Goal: Task Accomplishment & Management: Complete application form

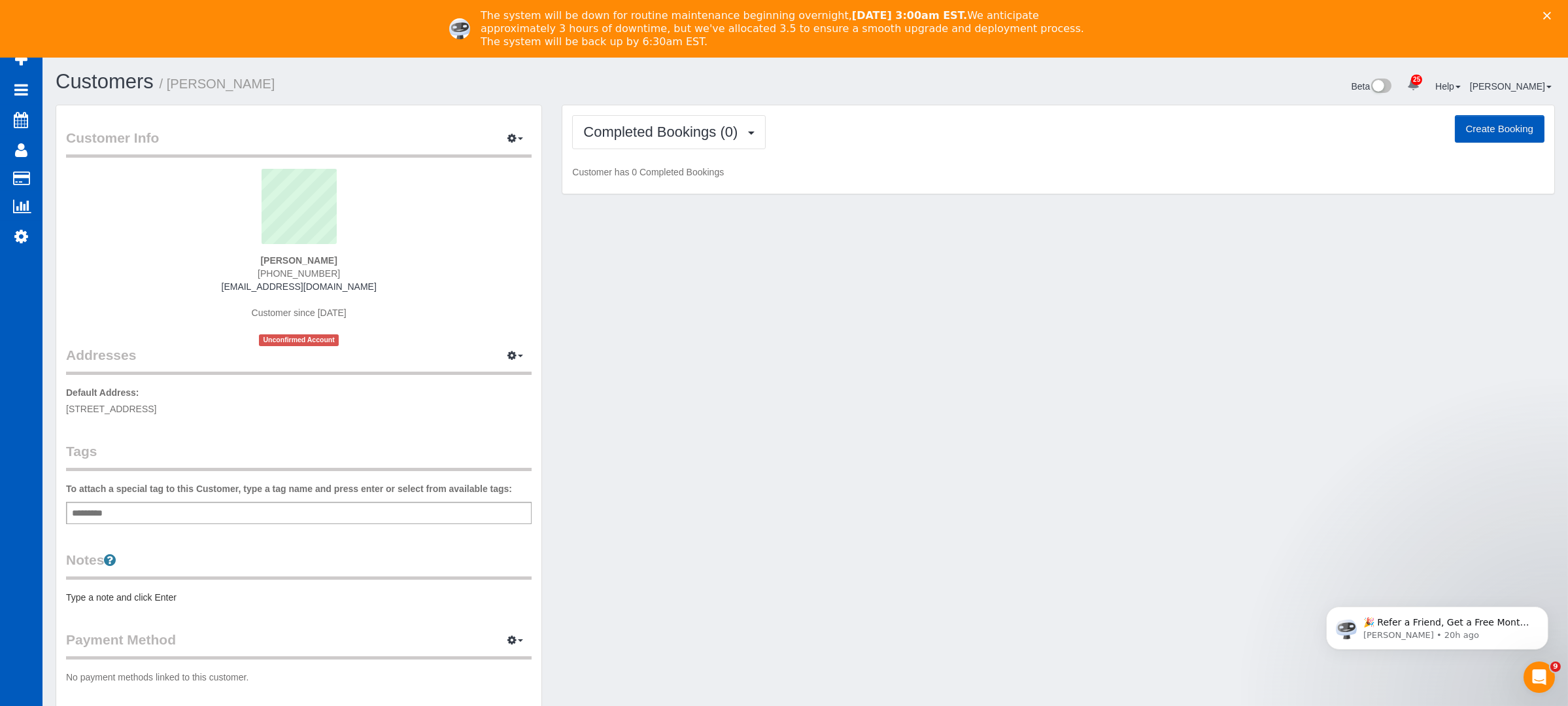
click at [1460, 124] on button "Create Booking" at bounding box center [1499, 128] width 89 height 28
select select "NV"
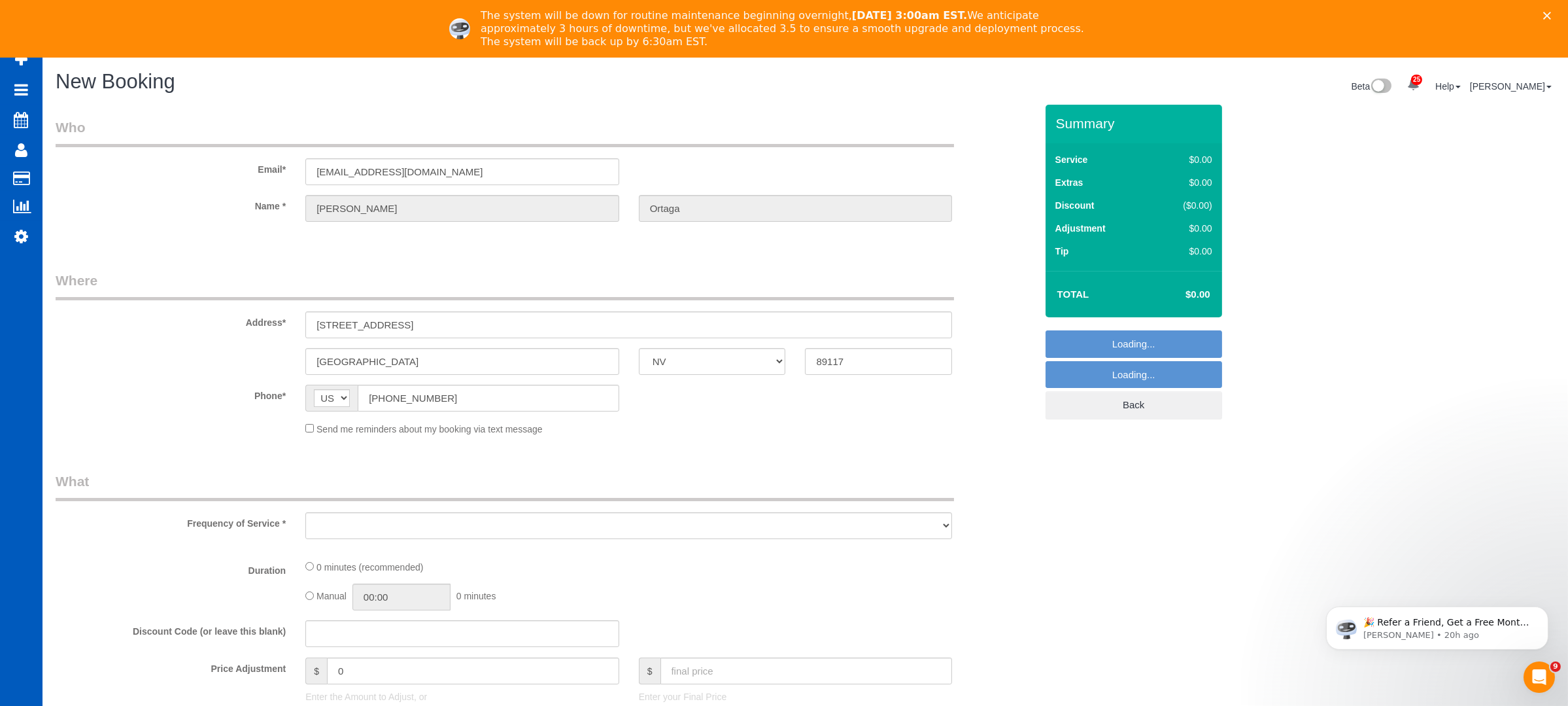
select select "object:2127"
select select "199"
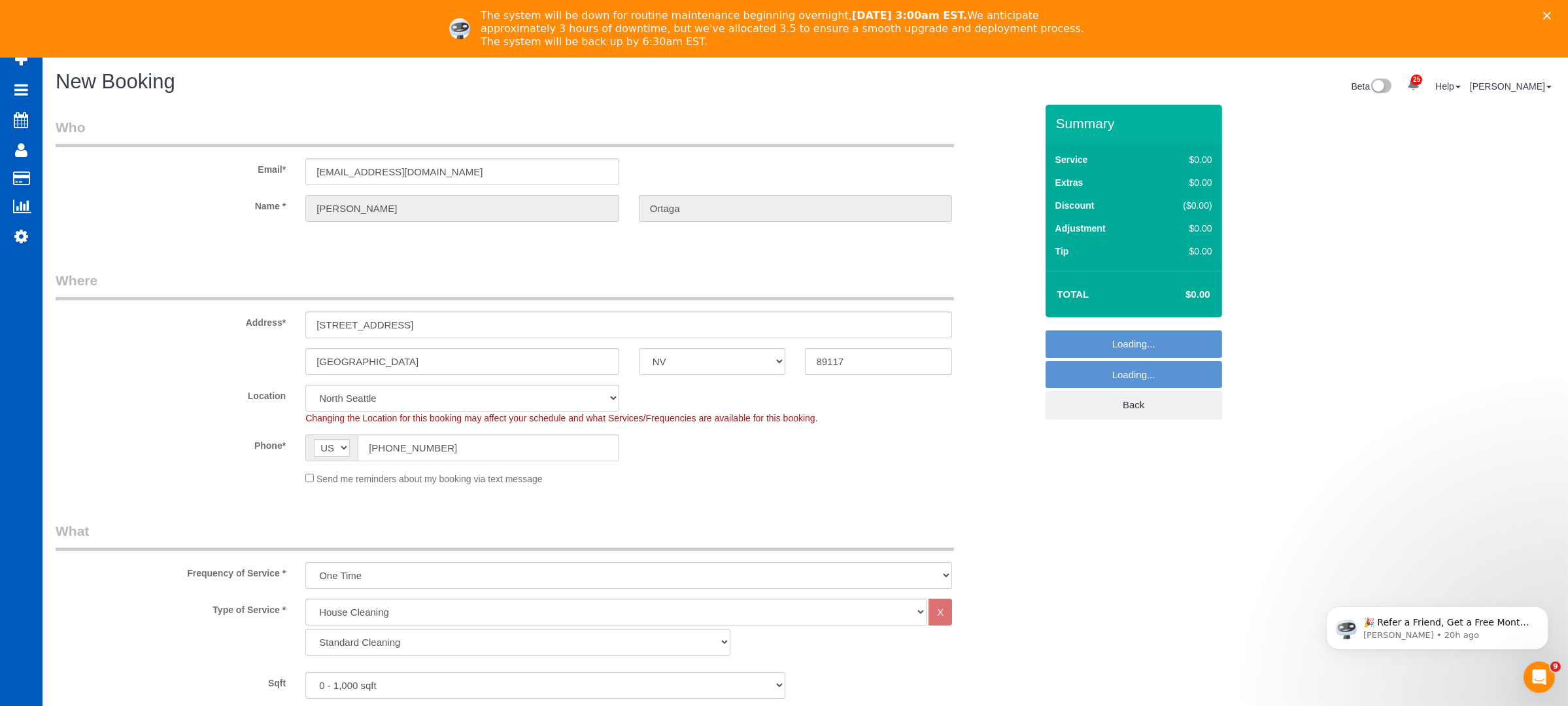
select select "object:2271"
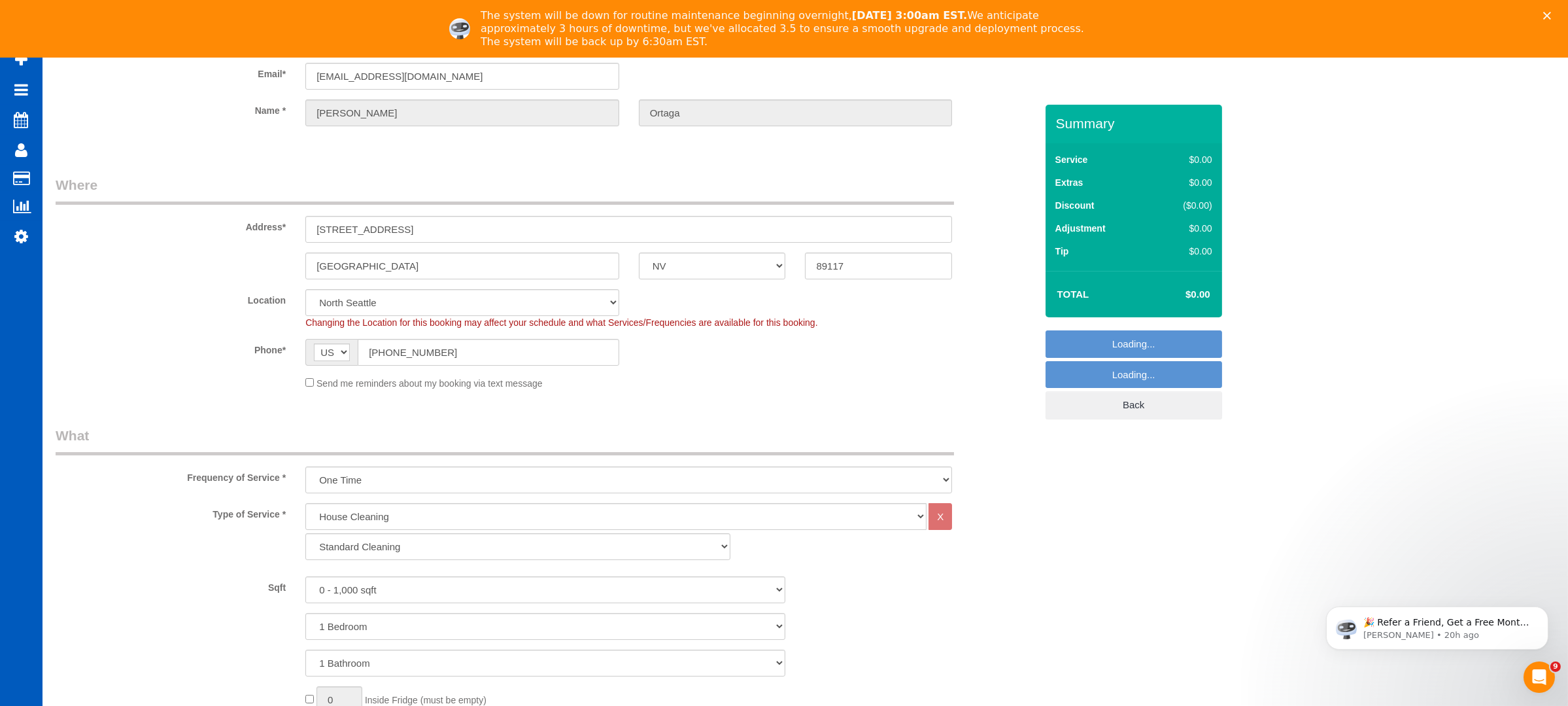
select select "199"
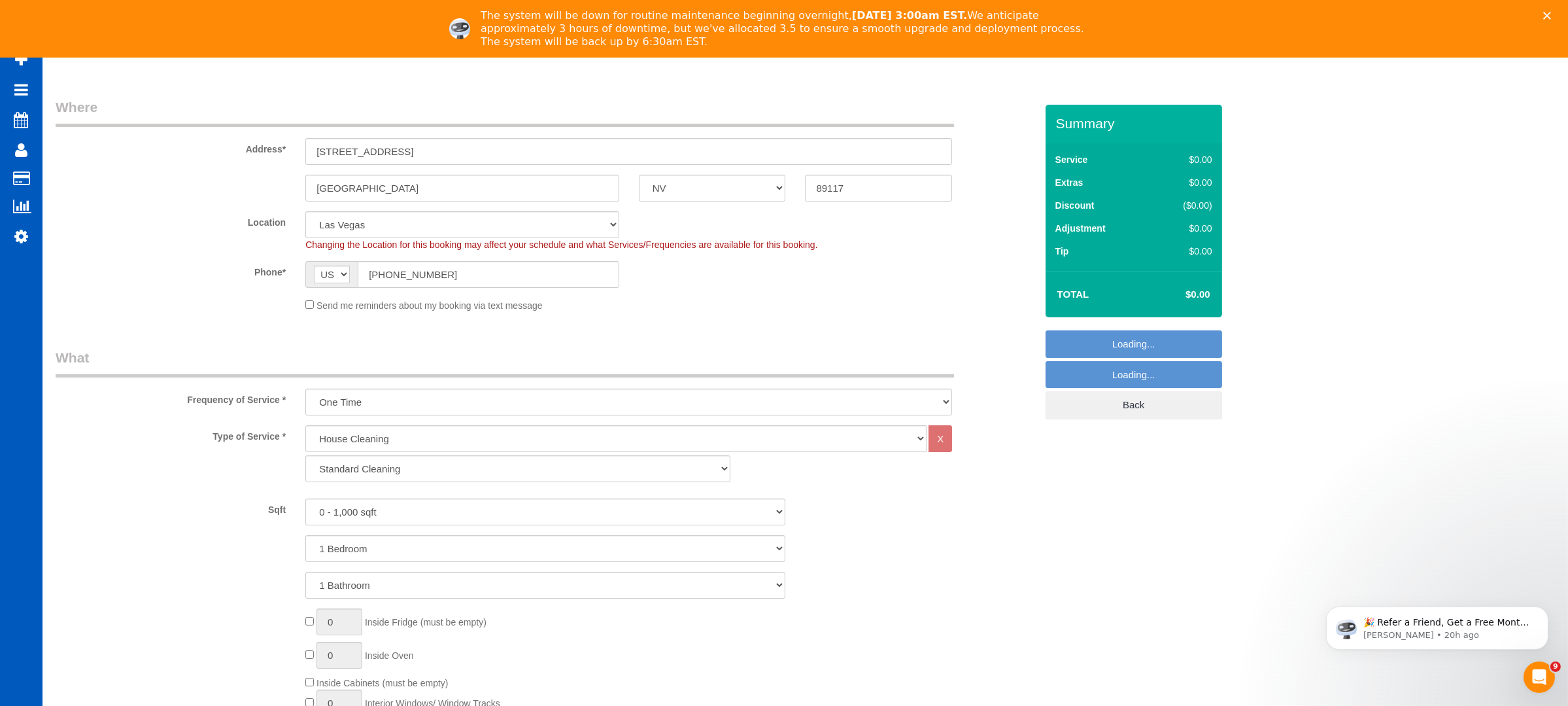
scroll to position [174, 0]
select select "object:2360"
click at [470, 439] on select "House Cleaning" at bounding box center [615, 438] width 621 height 27
drag, startPoint x: 248, startPoint y: 412, endPoint x: 231, endPoint y: 412, distance: 17.0
click at [231, 412] on div "Frequency of Service * One Time Weekly - 15.00% Every 2 Weeks - 10.00% Every 4 …" at bounding box center [545, 381] width 1000 height 67
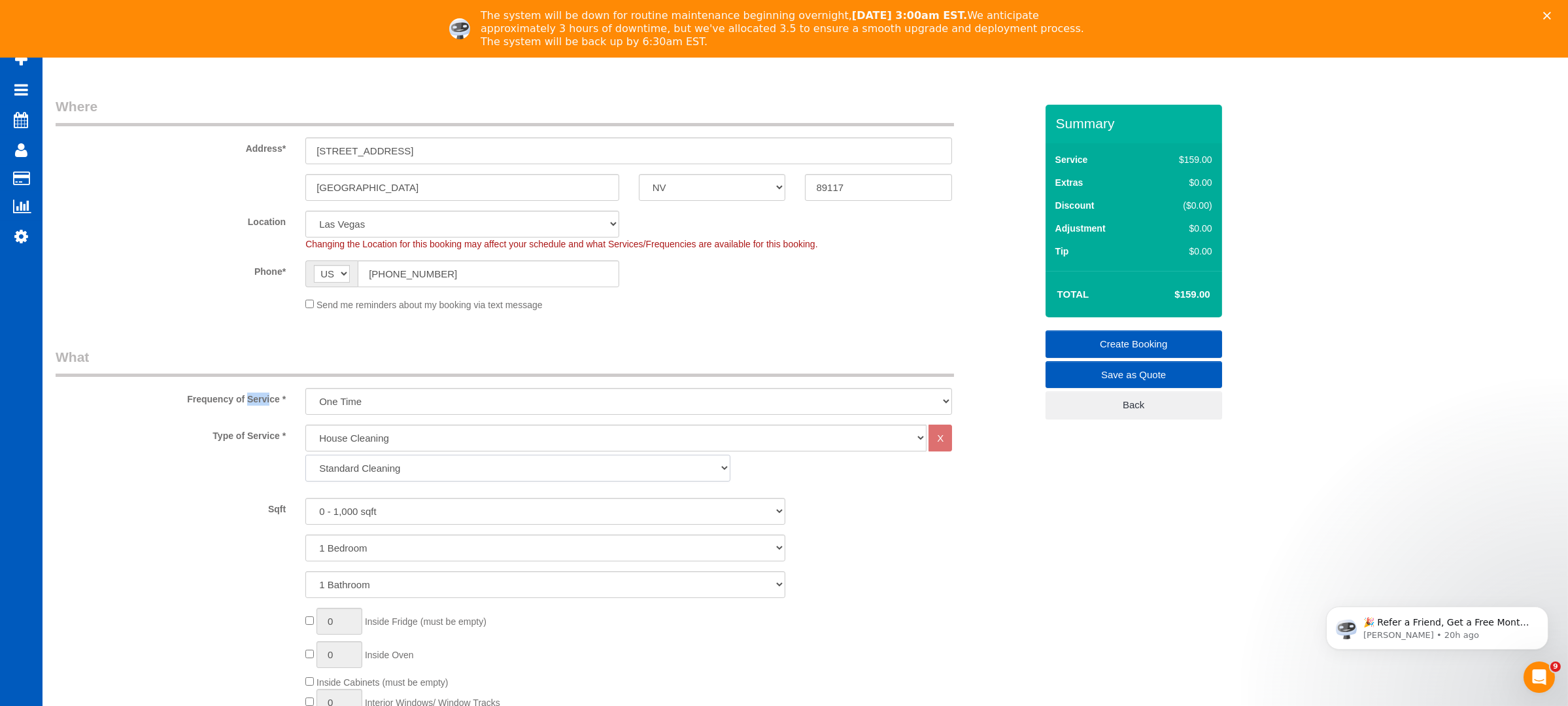
click at [413, 458] on select "Standard Cleaning Deep Cleaning Move In/ Out Cleaning" at bounding box center [517, 468] width 424 height 27
select select "367"
click at [305, 455] on select "Standard Cleaning Deep Cleaning Move In/ Out Cleaning" at bounding box center [517, 468] width 424 height 27
click at [260, 510] on label "Sqft" at bounding box center [170, 506] width 250 height 18
click at [374, 502] on select "0 - 1,000 sqft 1,001 - 1,500 sqft 1,501 - 2,000 sqft 2,001 - 2,500 sqft 2,501 -…" at bounding box center [545, 511] width 480 height 27
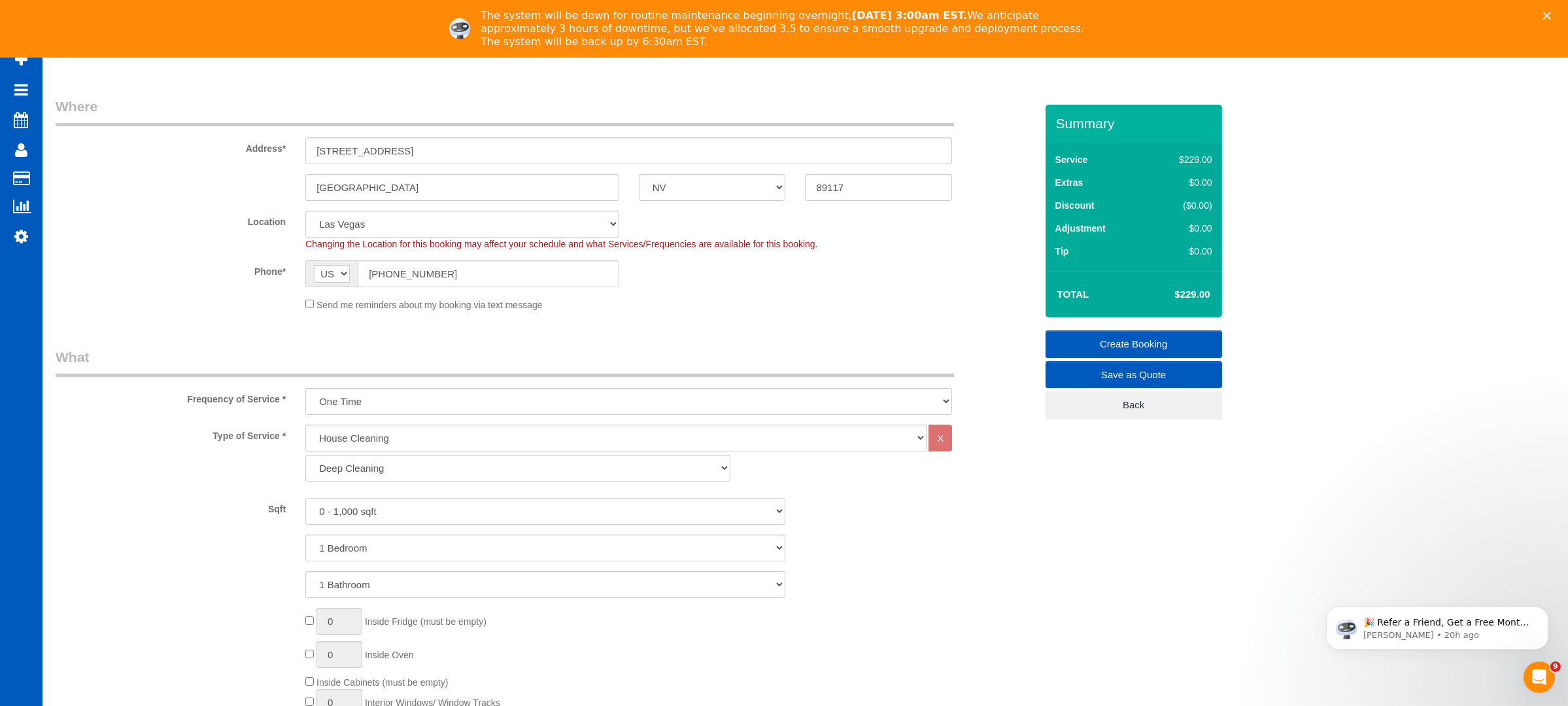
select select "2001"
click at [305, 498] on select "0 - 1,000 sqft 1,001 - 1,500 sqft 1,501 - 2,000 sqft 2,001 - 2,500 sqft 2,501 -…" at bounding box center [545, 511] width 480 height 27
click at [131, 480] on div "Type of Service * House Cleaning X Standard Cleaning Deep Cleaning Move In/ Out…" at bounding box center [545, 455] width 1000 height 63
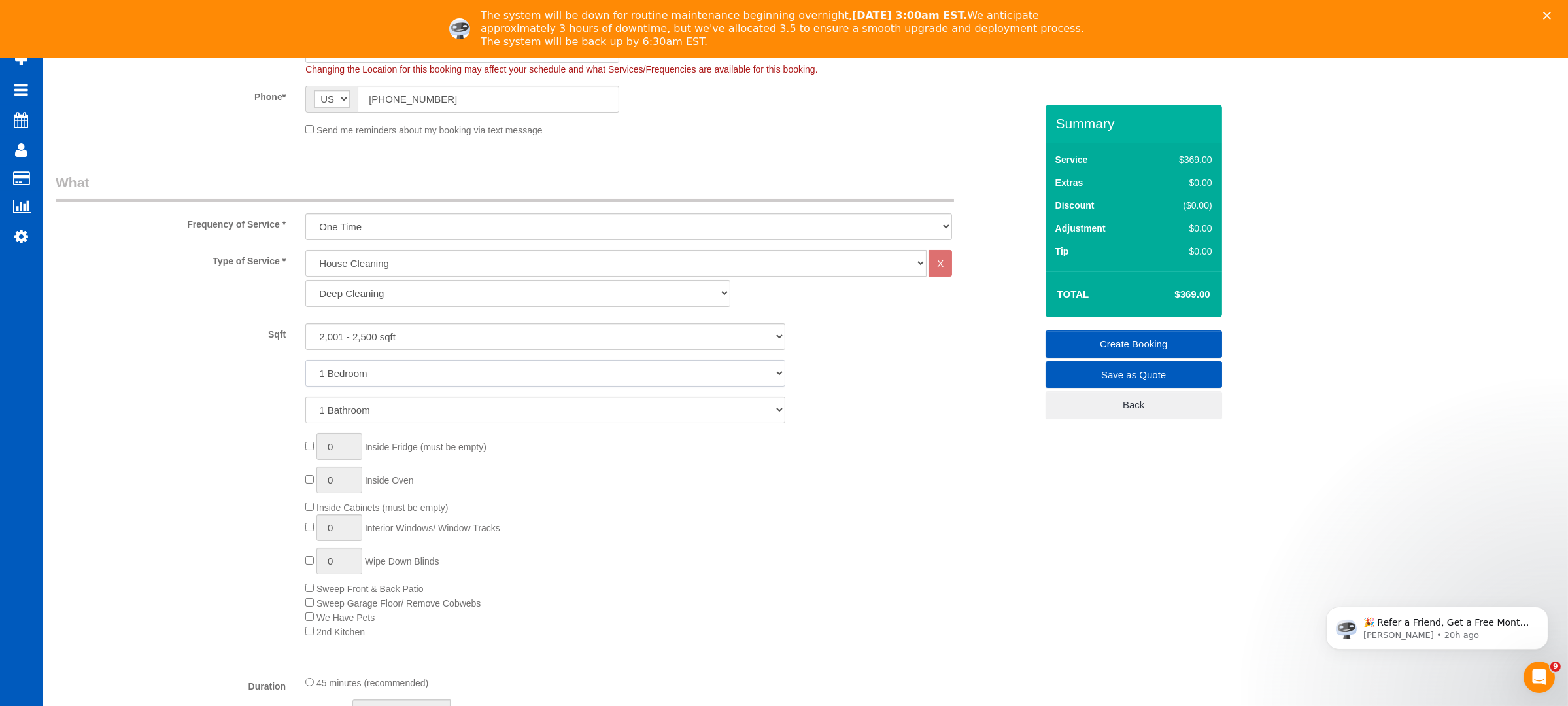
click at [524, 377] on select "1 Bedroom 2 Bedrooms 3 Bedrooms 4 Bedrooms 5 Bedrooms 6 Bedrooms 7 Bedrooms" at bounding box center [545, 374] width 480 height 27
select select "4"
click at [305, 360] on select "1 Bedroom 2 Bedrooms 3 Bedrooms 4 Bedrooms 5 Bedrooms 6 Bedrooms 7 Bedrooms" at bounding box center [545, 374] width 480 height 27
click at [427, 412] on select "1 Bathroom 2 Bathrooms 3 Bathrooms 4 Bathrooms 5 Bathrooms 6 Bathrooms 7 Bathro…" at bounding box center [545, 410] width 480 height 27
select select "2"
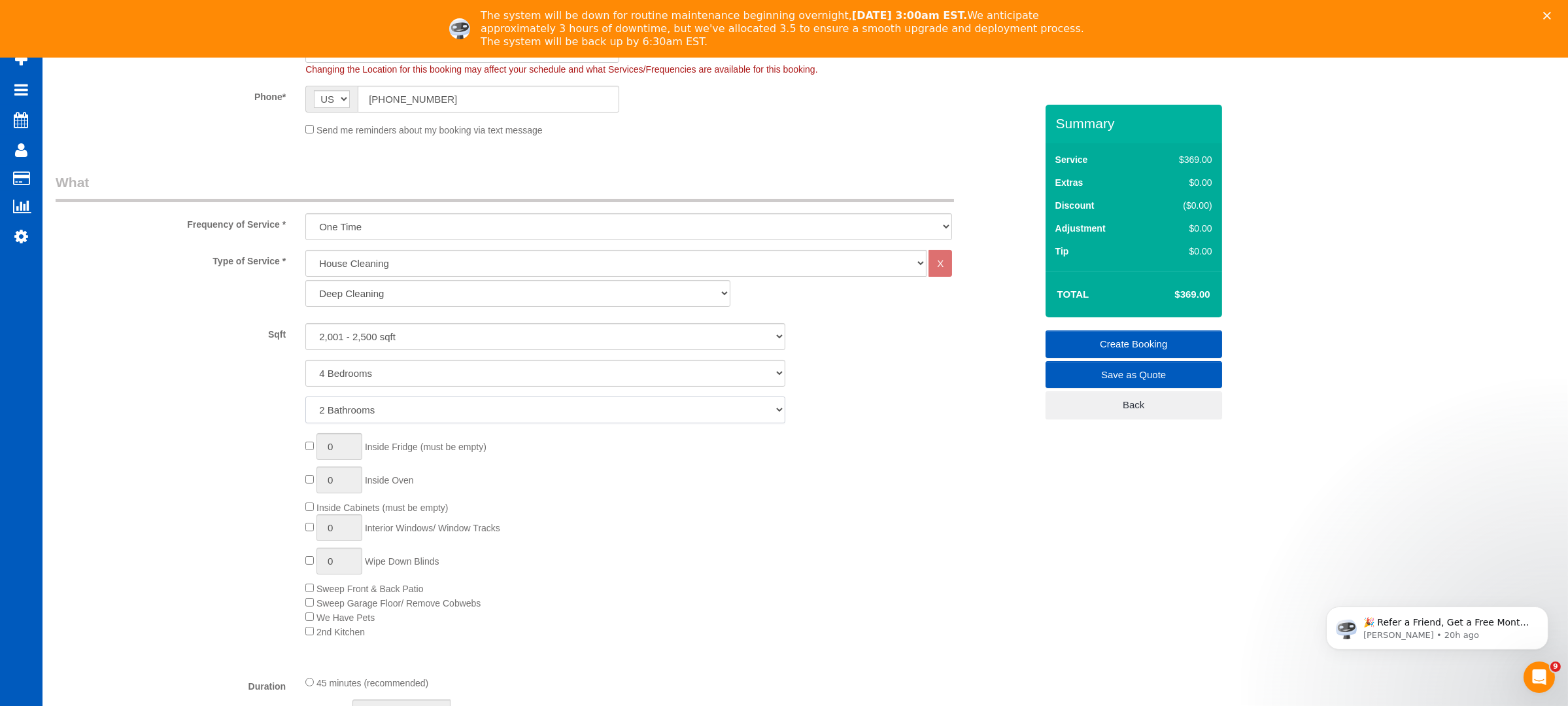
click at [305, 396] on select "1 Bathroom 2 Bathrooms 3 Bathrooms 4 Bathrooms 5 Bathrooms 6 Bathrooms 7 Bathro…" at bounding box center [545, 410] width 480 height 27
click at [208, 467] on div "0 Inside Fridge (must be empty) 0 Inside Oven Inside Cabinets (must be empty) 0…" at bounding box center [545, 536] width 1000 height 206
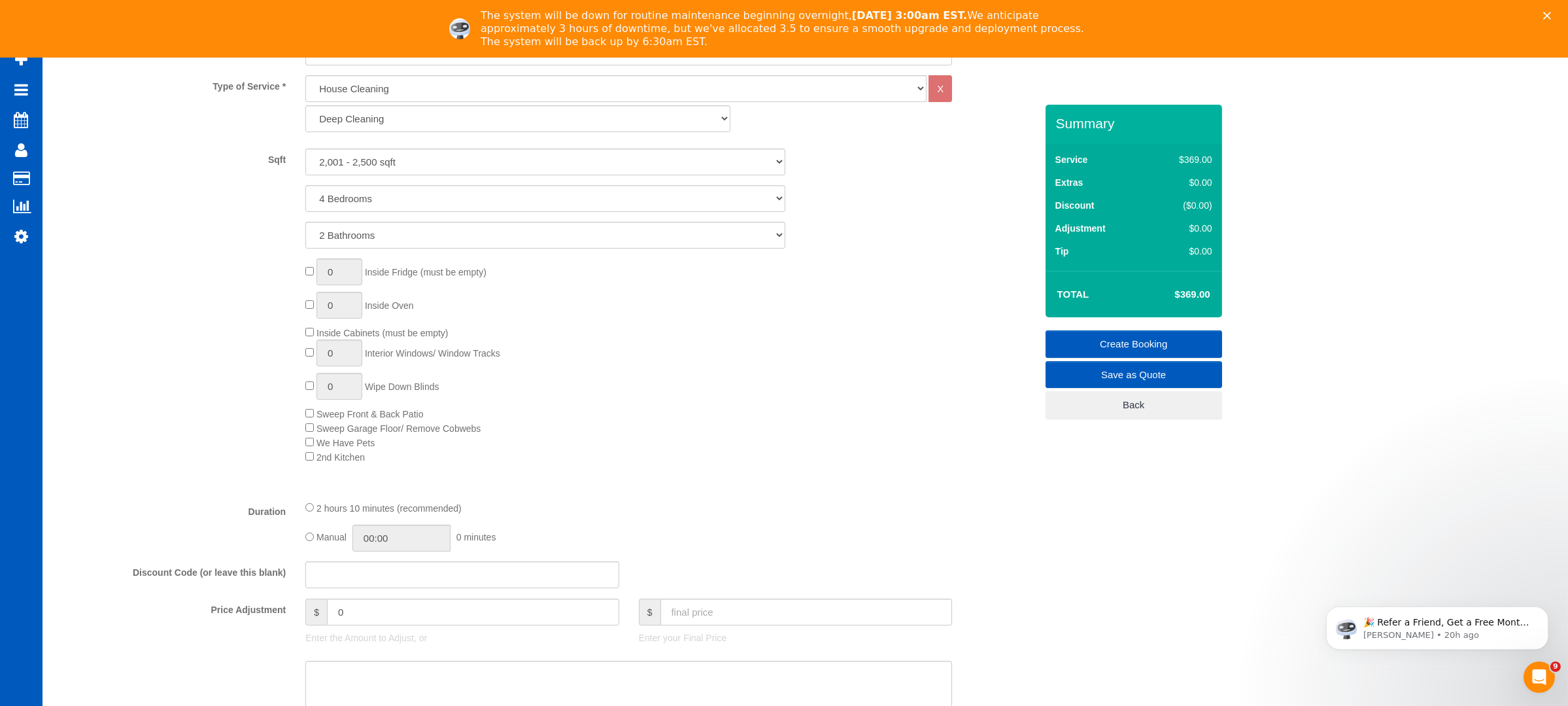
scroll to position [698, 0]
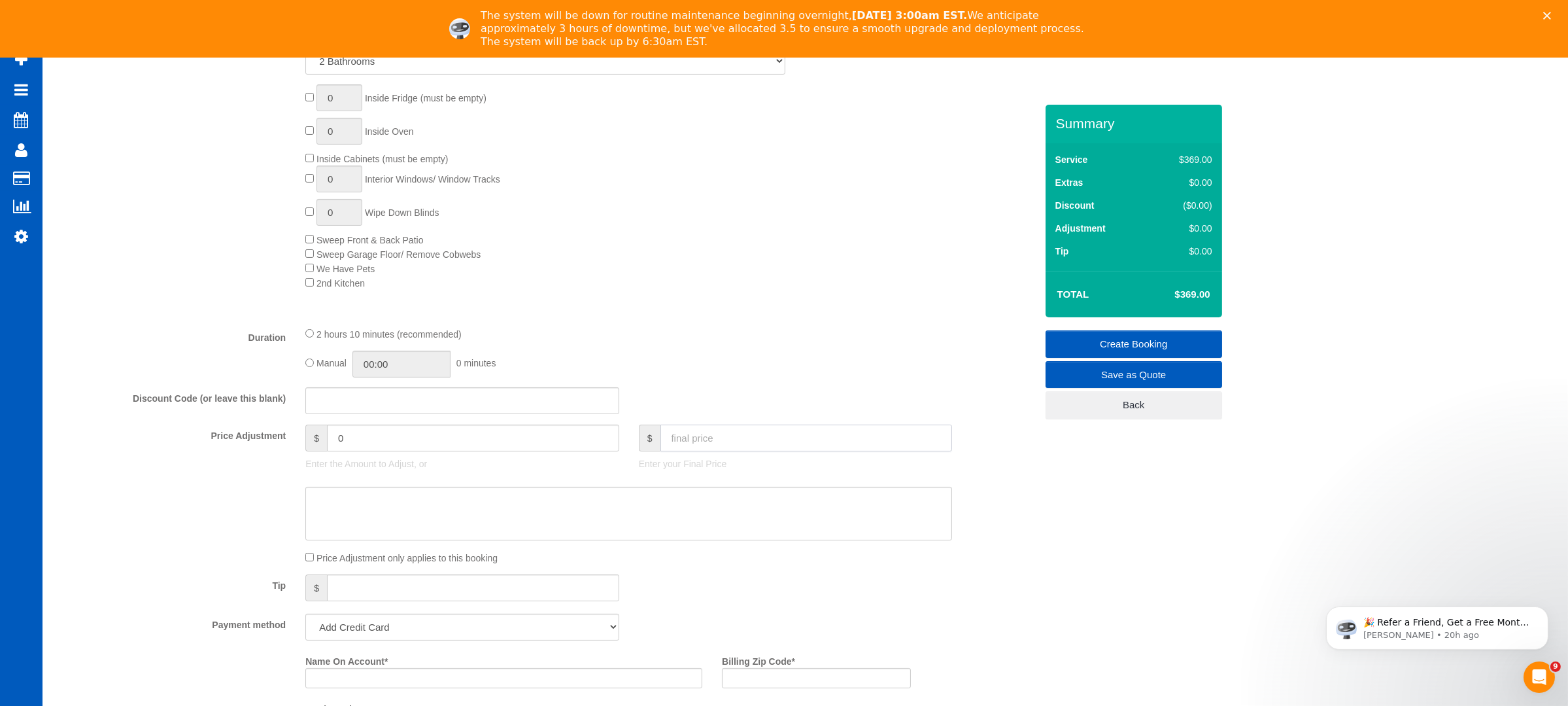
click at [713, 451] on input "text" at bounding box center [806, 438] width 293 height 27
type input "250"
click at [687, 402] on div "Discount Code (or leave this blank)" at bounding box center [545, 401] width 1000 height 28
type input "-119"
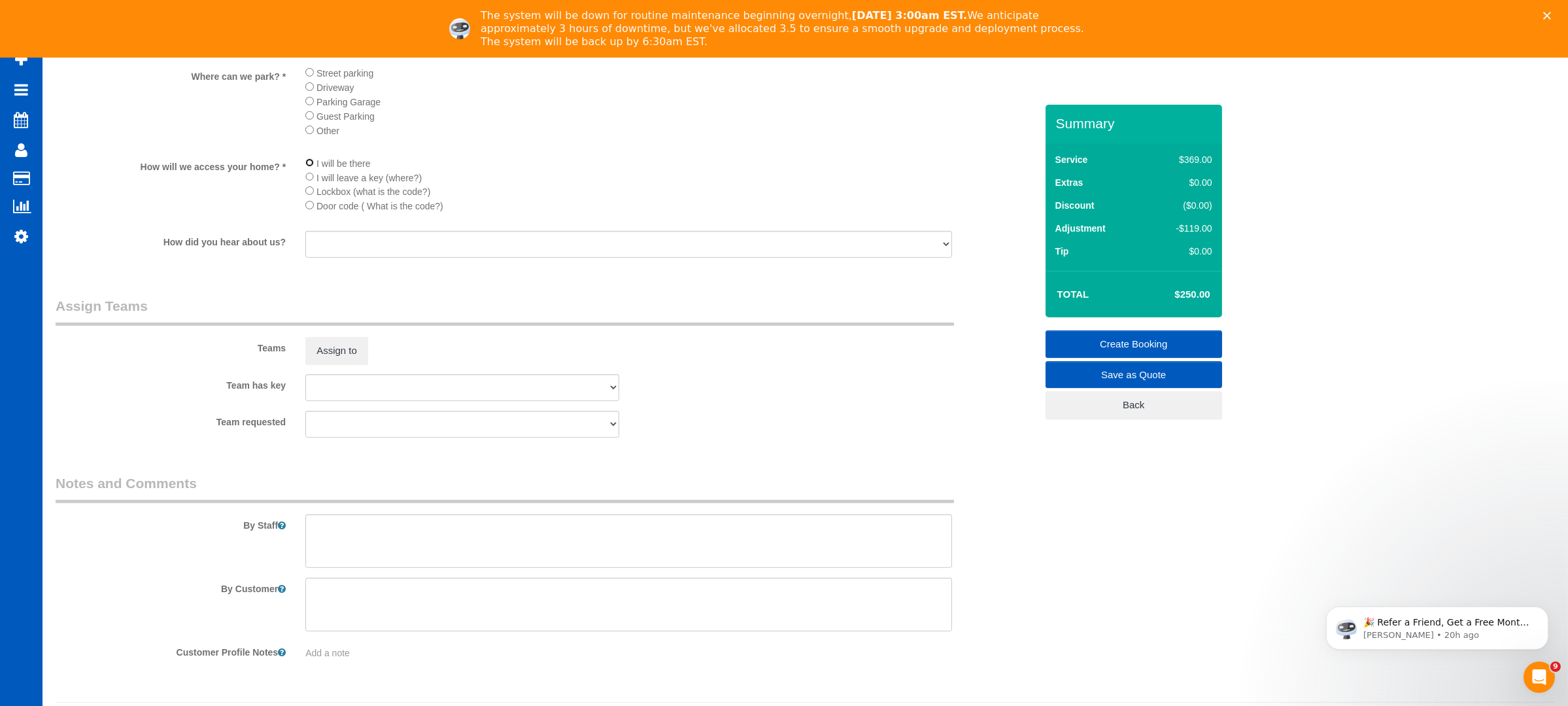
scroll to position [1730, 0]
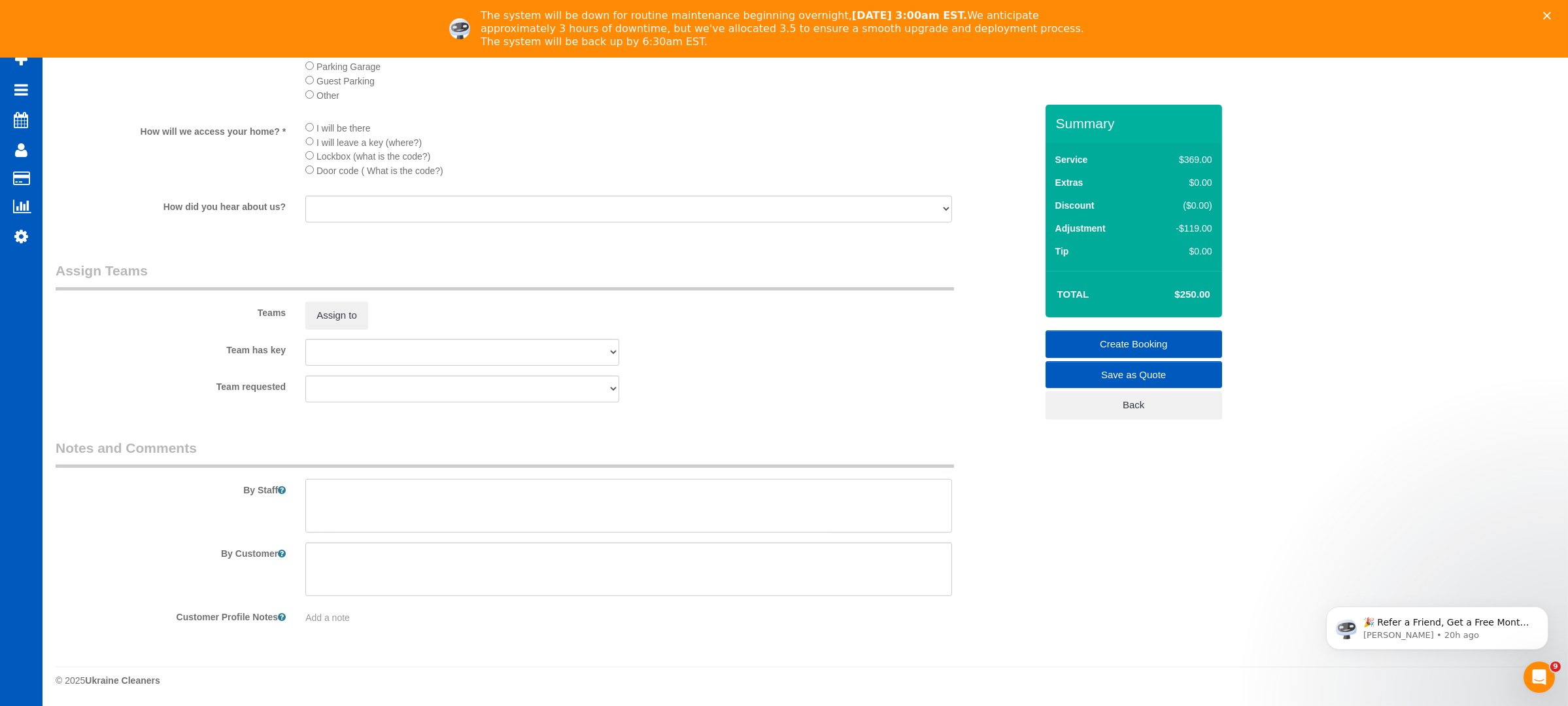
click at [431, 515] on textarea at bounding box center [628, 506] width 647 height 54
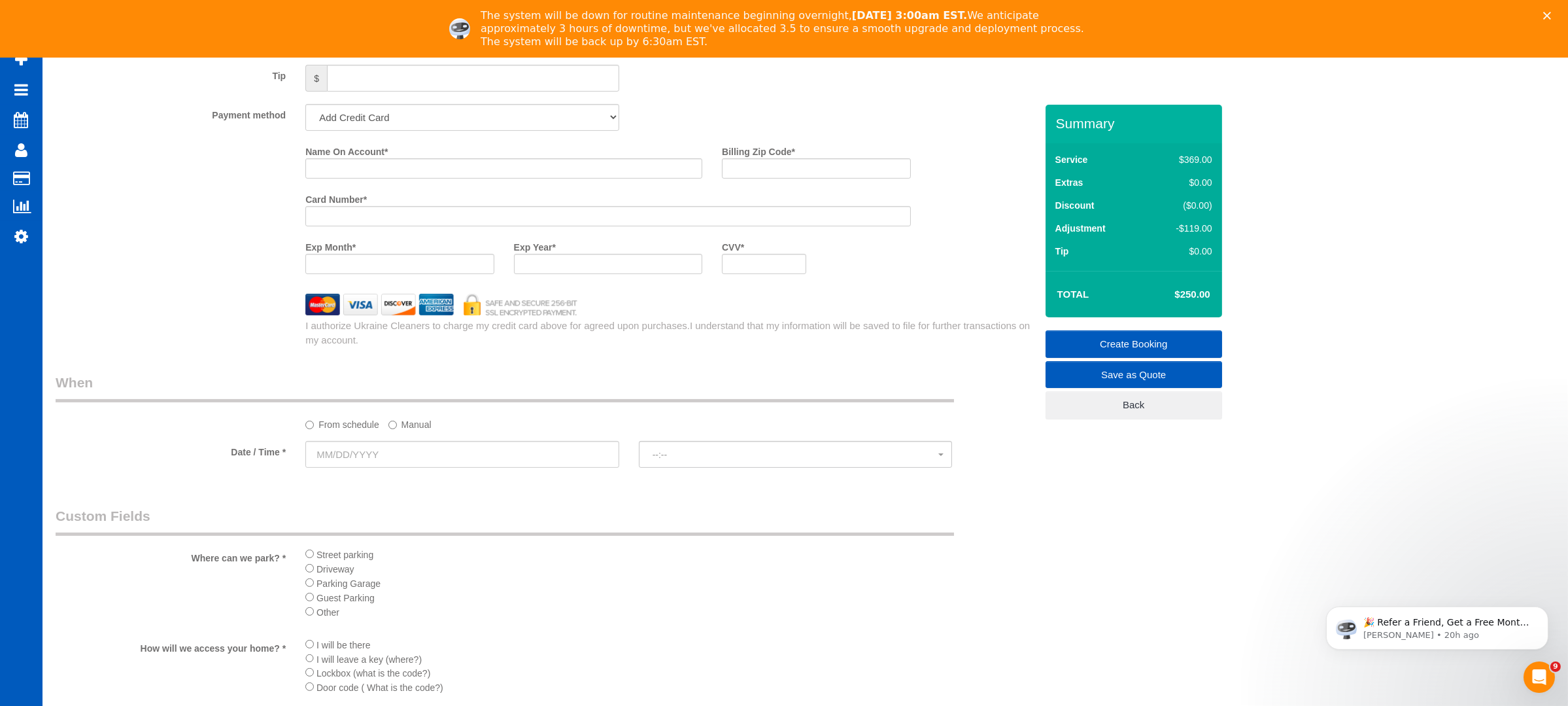
scroll to position [1381, 0]
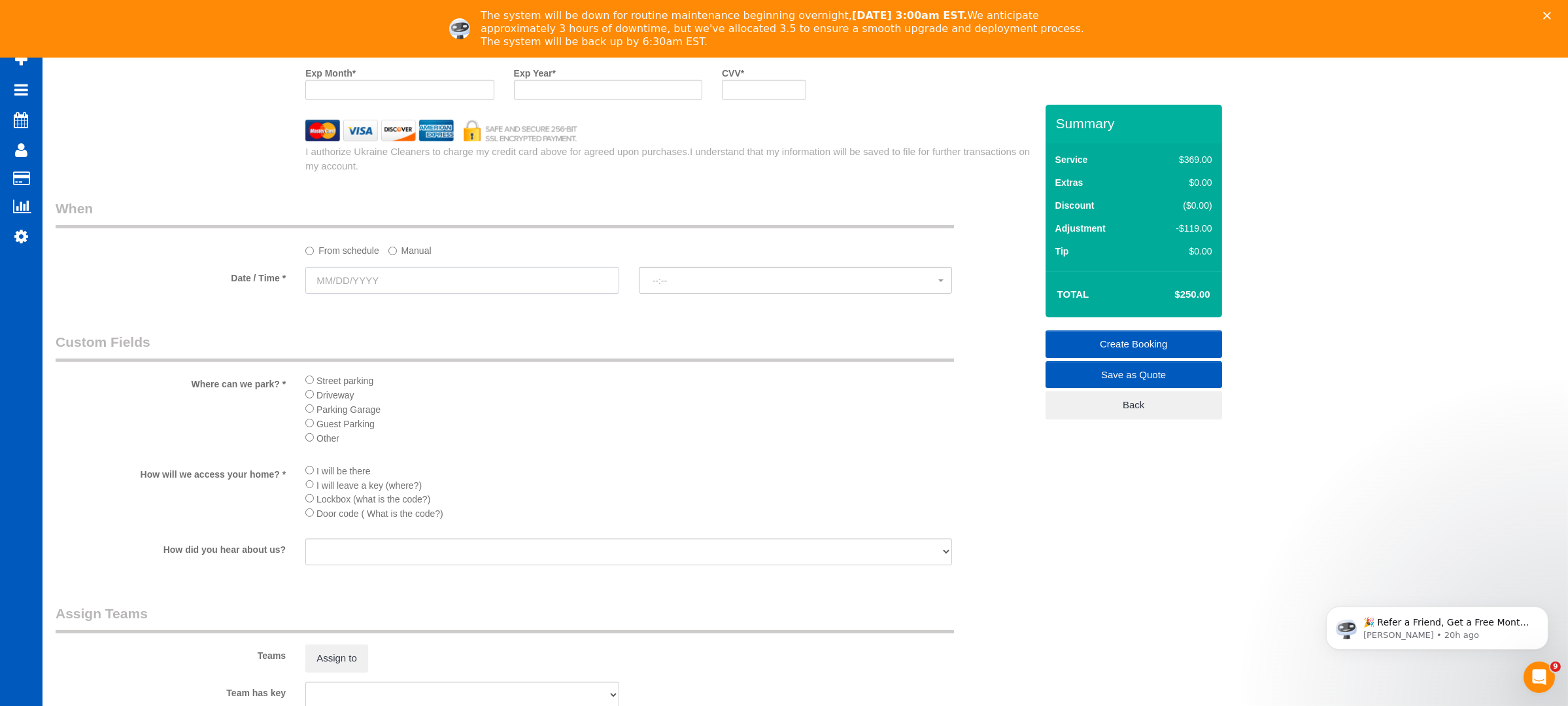
click at [406, 269] on input "text" at bounding box center [462, 280] width 314 height 27
click at [462, 306] on span "Next" at bounding box center [464, 310] width 10 height 10
click at [416, 248] on label "Manual" at bounding box center [410, 248] width 43 height 18
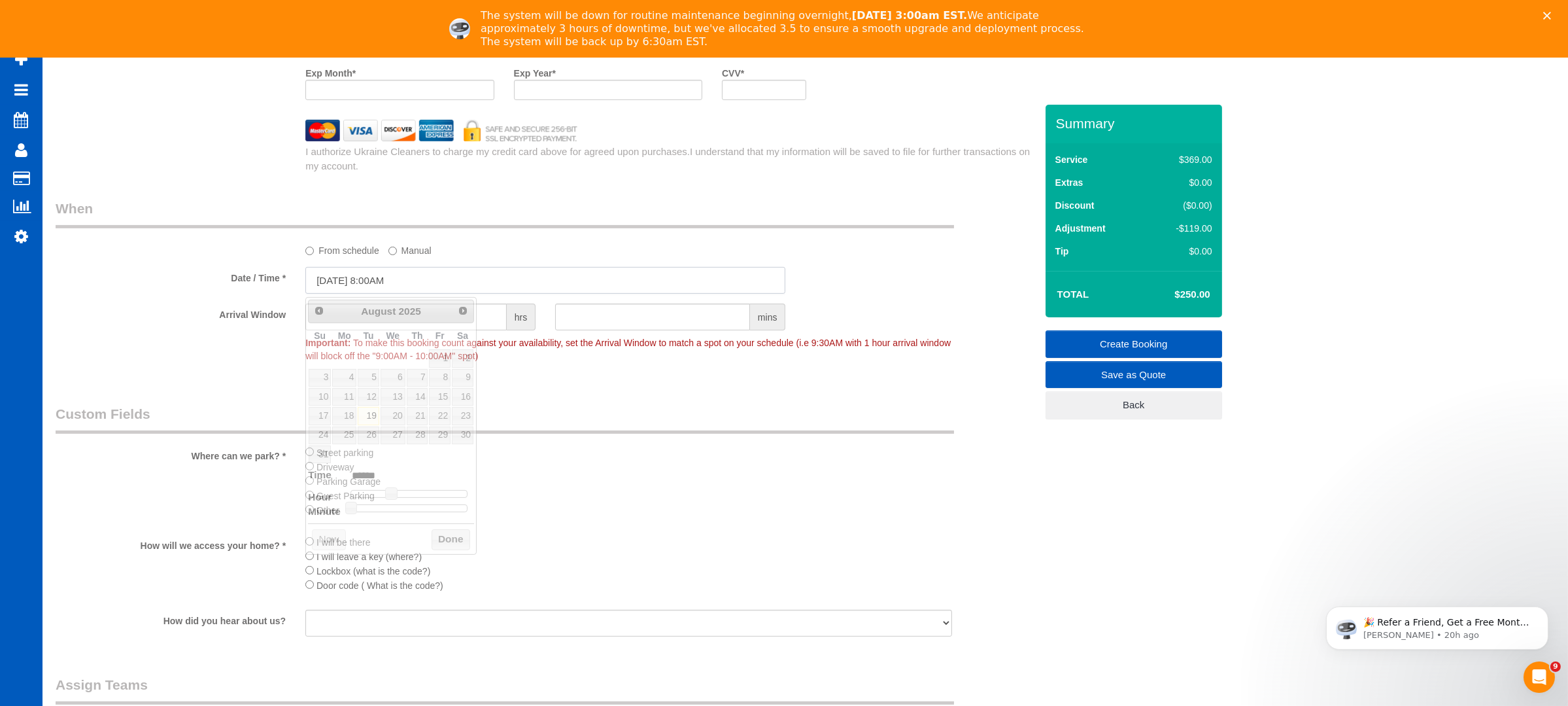
click at [486, 275] on input "[DATE] 8:00AM" at bounding box center [545, 280] width 480 height 27
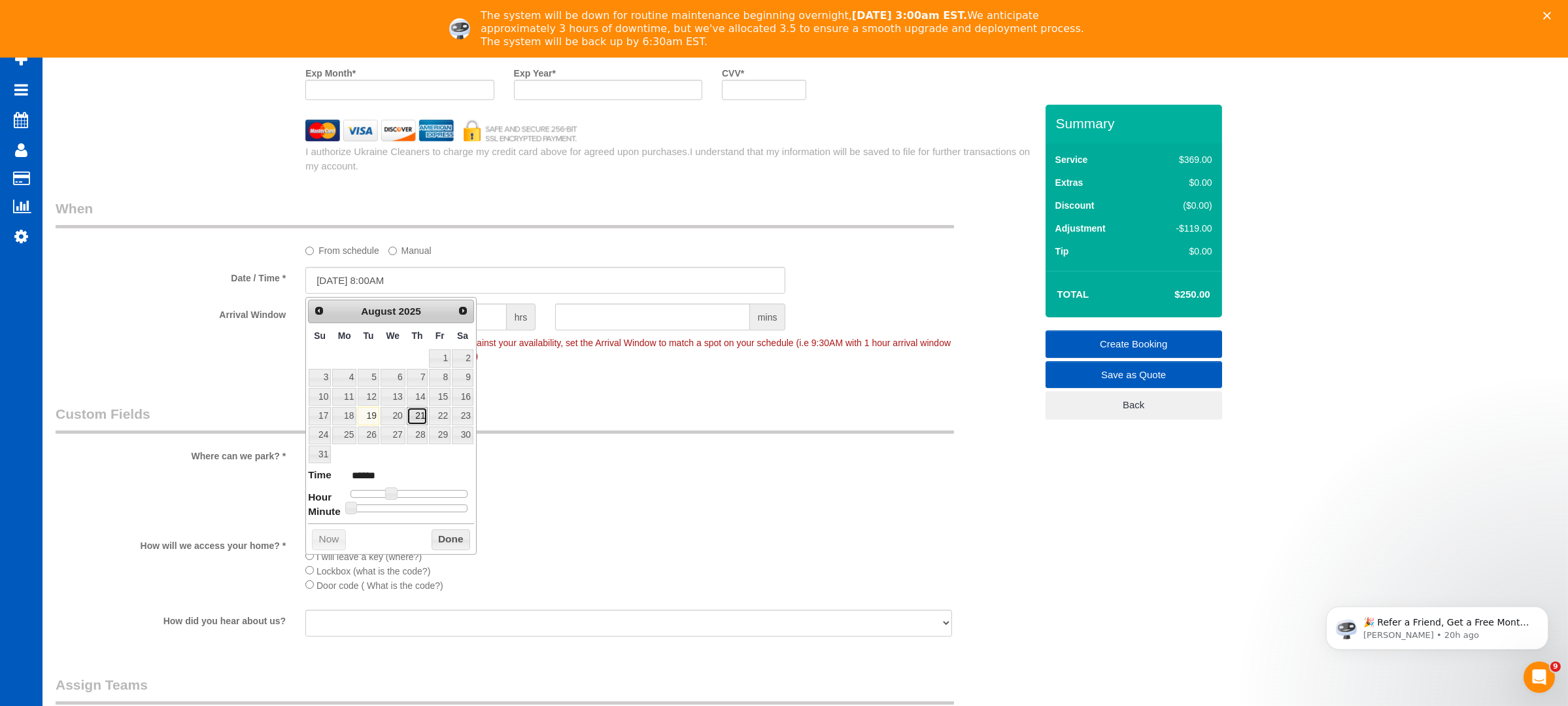
click at [416, 412] on link "21" at bounding box center [417, 415] width 22 height 18
type input "[DATE] 12:00PM"
type input "*******"
click at [413, 493] on div at bounding box center [409, 493] width 117 height 8
type input "[DATE] 1:00PM"
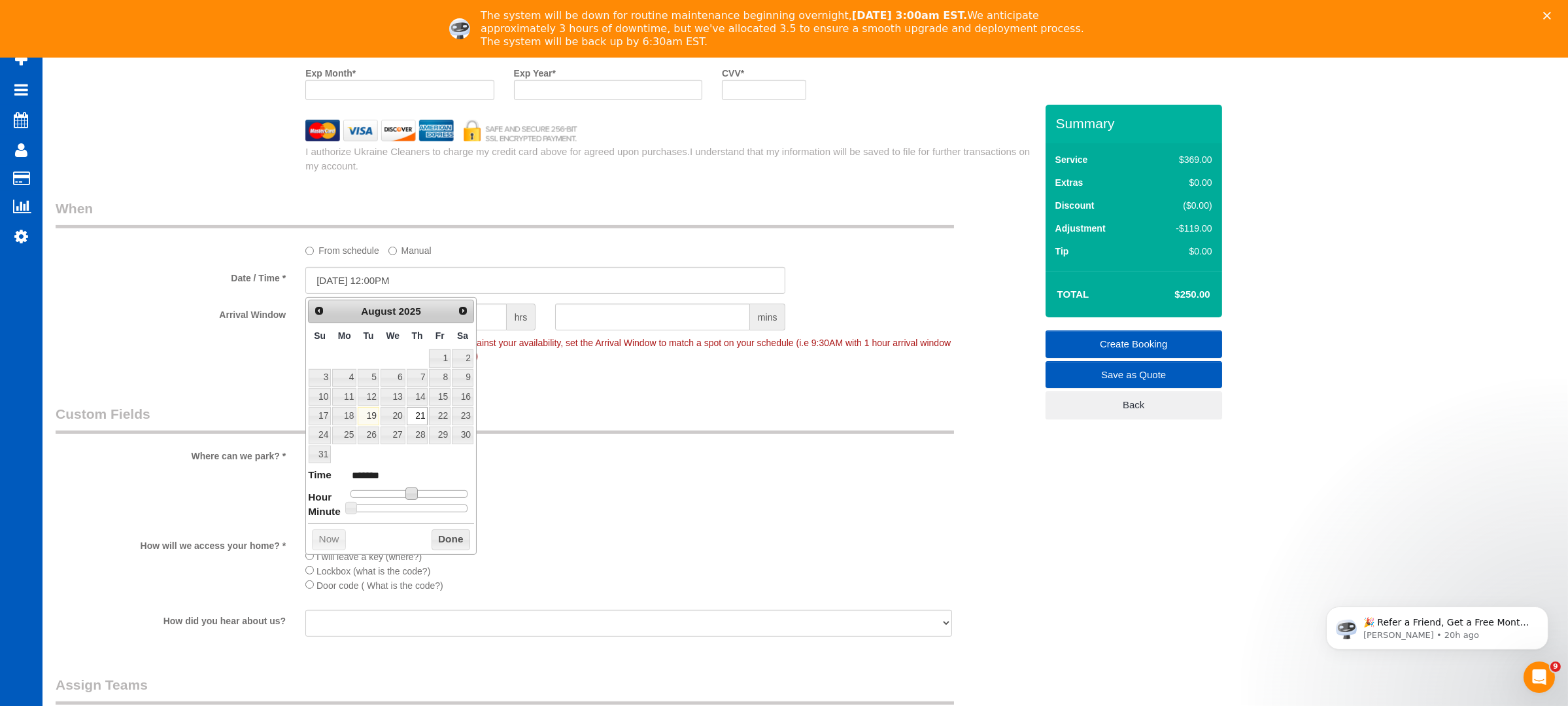
type input "******"
type input "[DATE] 2:00PM"
type input "******"
drag, startPoint x: 415, startPoint y: 493, endPoint x: 427, endPoint y: 491, distance: 12.2
click at [427, 491] on span at bounding box center [422, 493] width 12 height 12
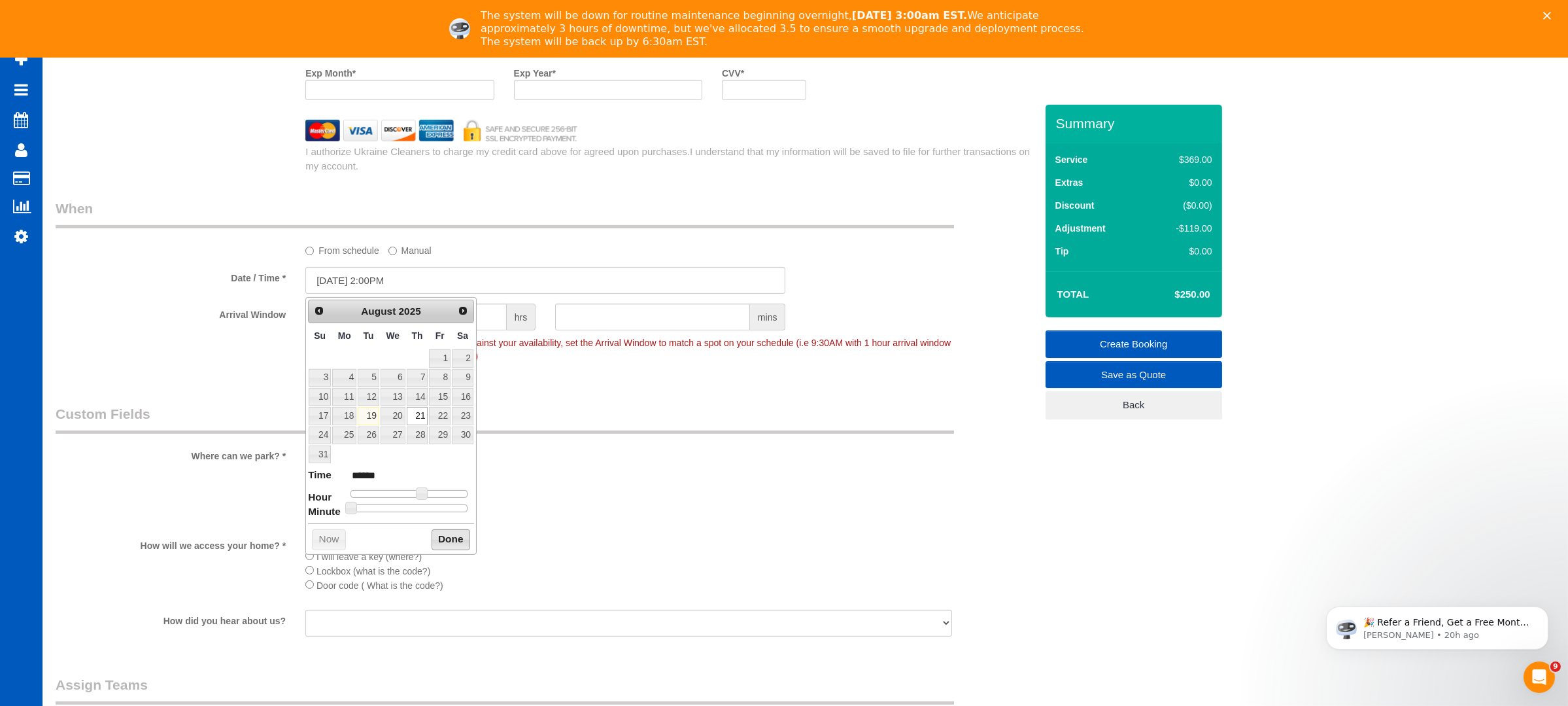
click at [451, 543] on button "Done" at bounding box center [451, 539] width 39 height 21
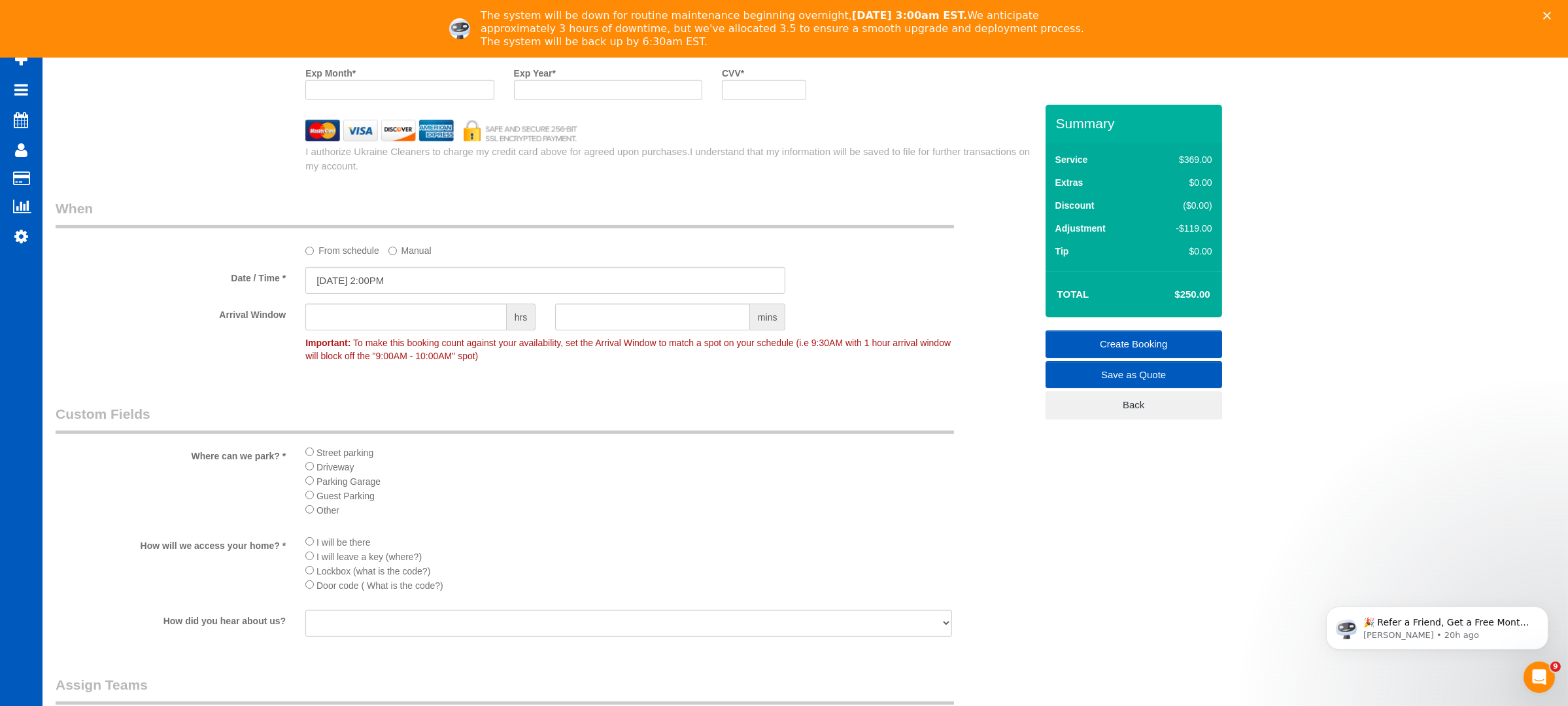
click at [303, 509] on div "Street parking Driveway Parking Garage Guest Parking Other" at bounding box center [629, 484] width 666 height 80
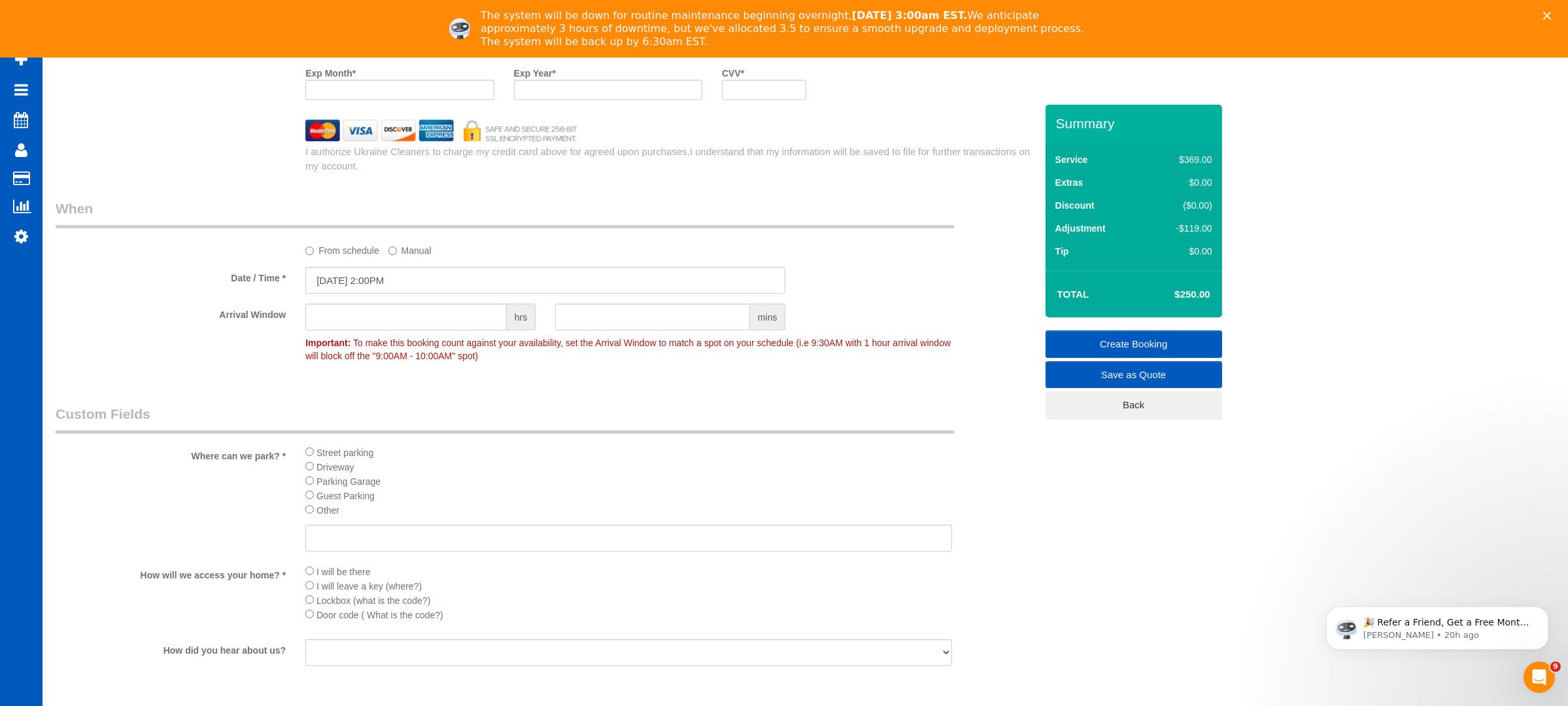
click at [325, 522] on div "Street parking Driveway Parking Garage Guest Parking Other" at bounding box center [628, 499] width 647 height 110
drag, startPoint x: 336, startPoint y: 543, endPoint x: 340, endPoint y: 548, distance: 6.4
click at [340, 548] on input "text" at bounding box center [628, 538] width 647 height 27
type input "Parking lot"
drag, startPoint x: 517, startPoint y: 461, endPoint x: 529, endPoint y: 453, distance: 14.4
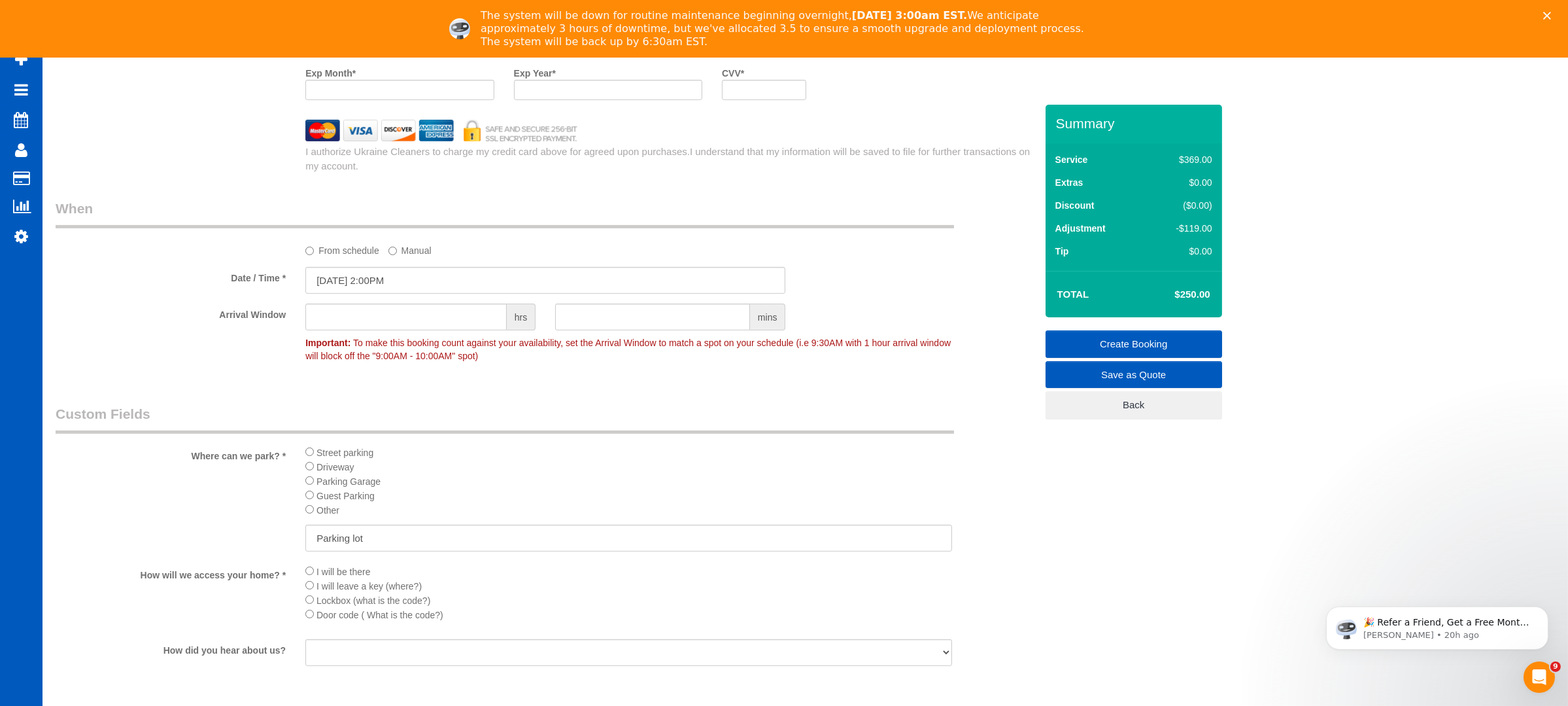
click at [524, 456] on li "Street parking" at bounding box center [628, 451] width 647 height 14
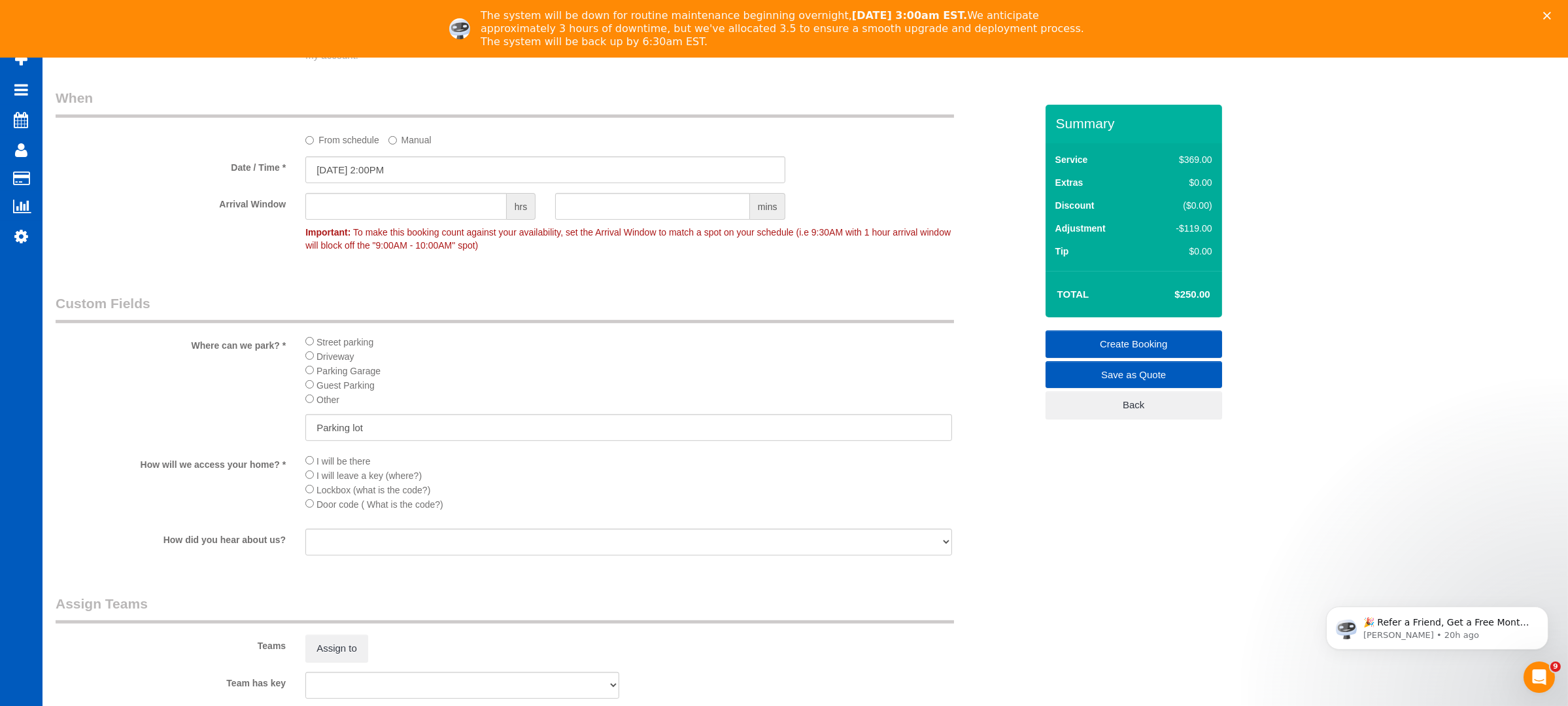
scroll to position [1831, 0]
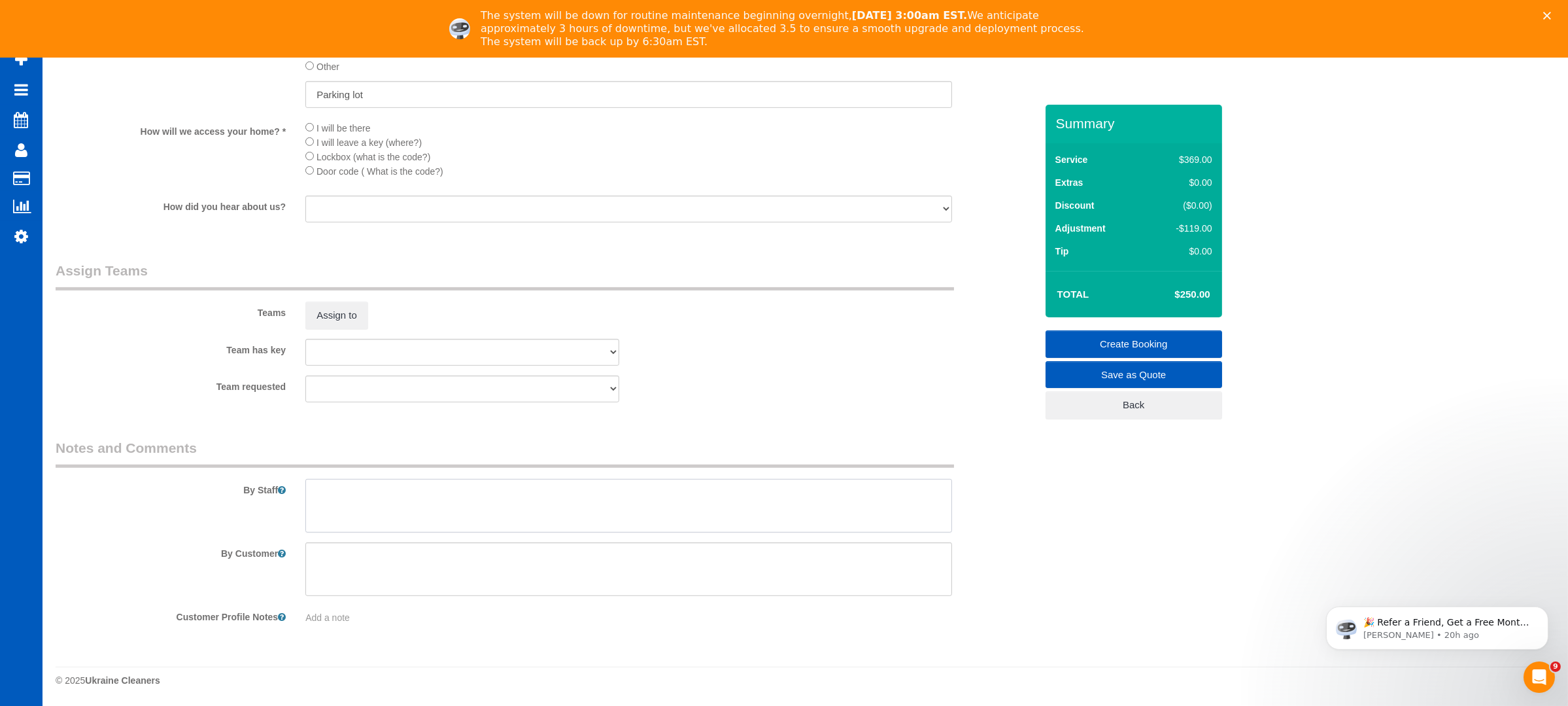
click at [502, 485] on textarea at bounding box center [628, 506] width 647 height 54
type textarea "I"
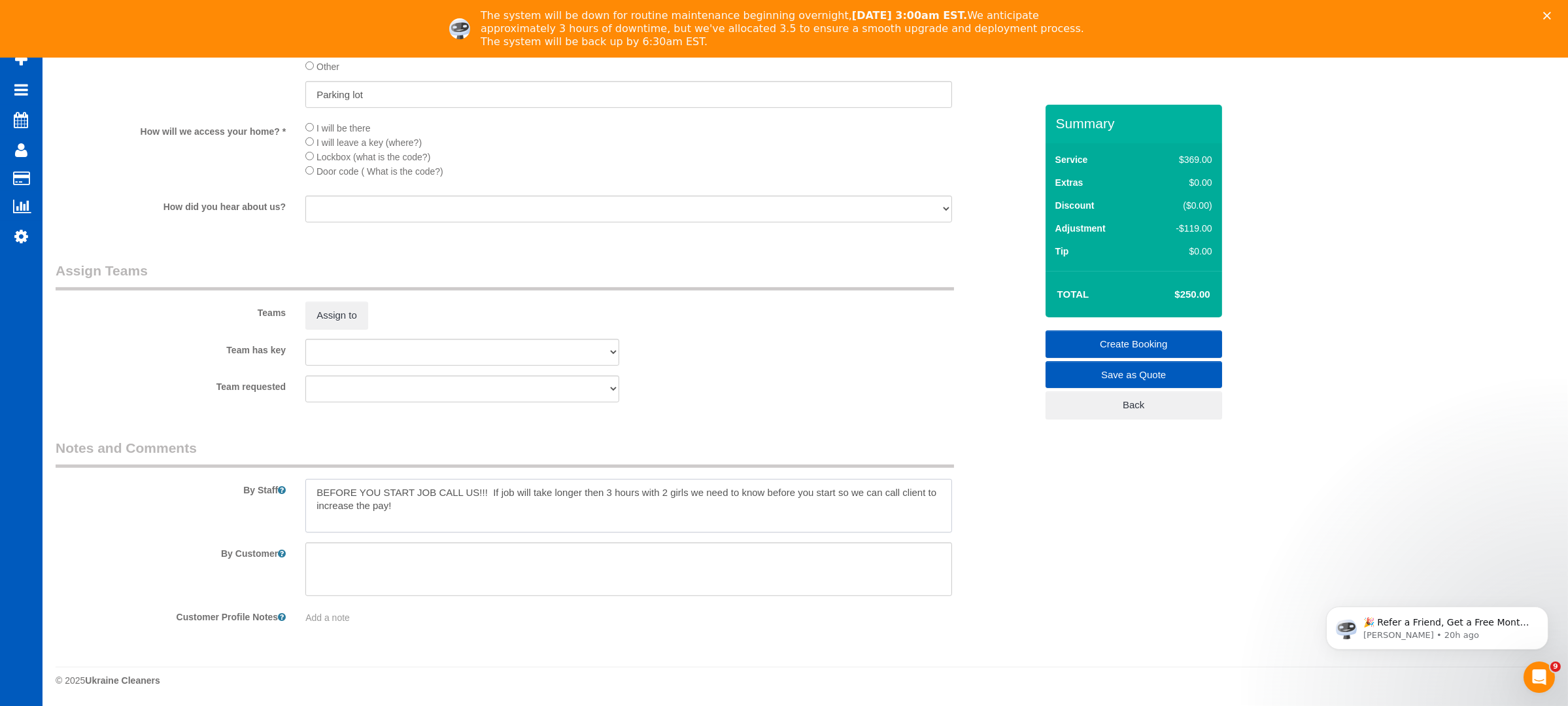
type textarea "BEFORE YOU START JOB CALL US!!! If job will take longer then 3 hours with 2 gir…"
click at [781, 375] on div "Team requested [PERSON_NAME] [PERSON_NAME]" at bounding box center [545, 389] width 1000 height 27
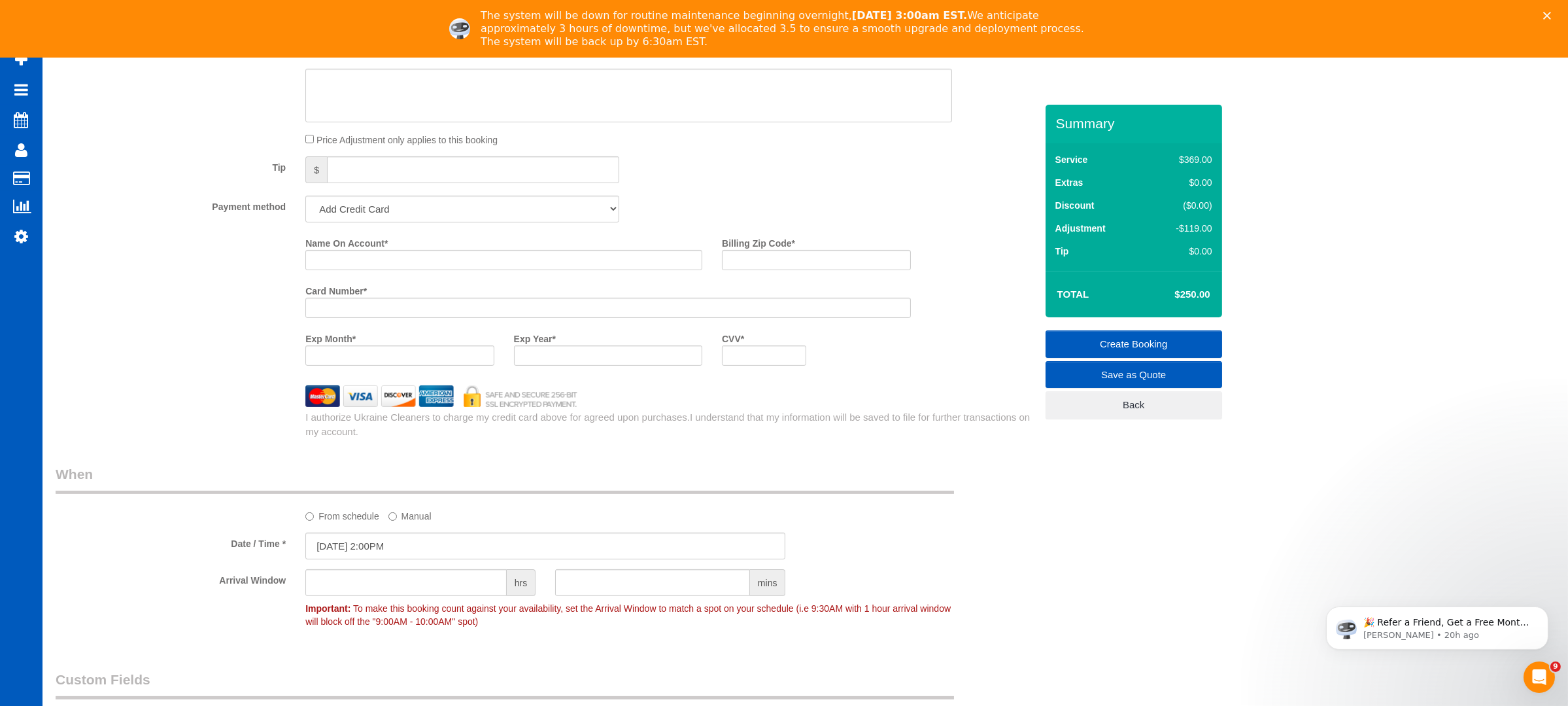
scroll to position [959, 0]
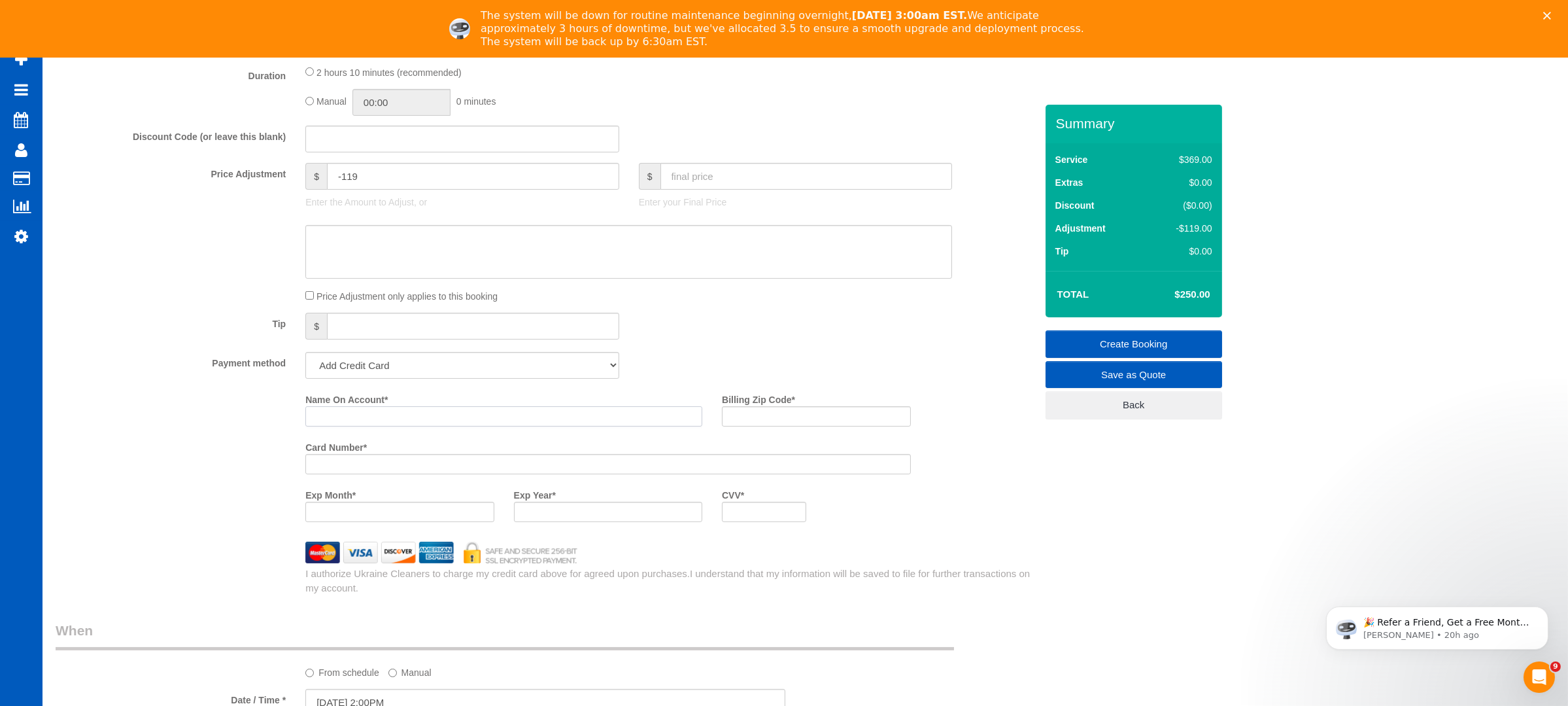
click at [423, 412] on input "Name On Account *" at bounding box center [503, 417] width 397 height 20
click at [891, 331] on div "Tip $" at bounding box center [545, 327] width 1000 height 30
click at [439, 427] on input "Name On Account *" at bounding box center [503, 417] width 397 height 20
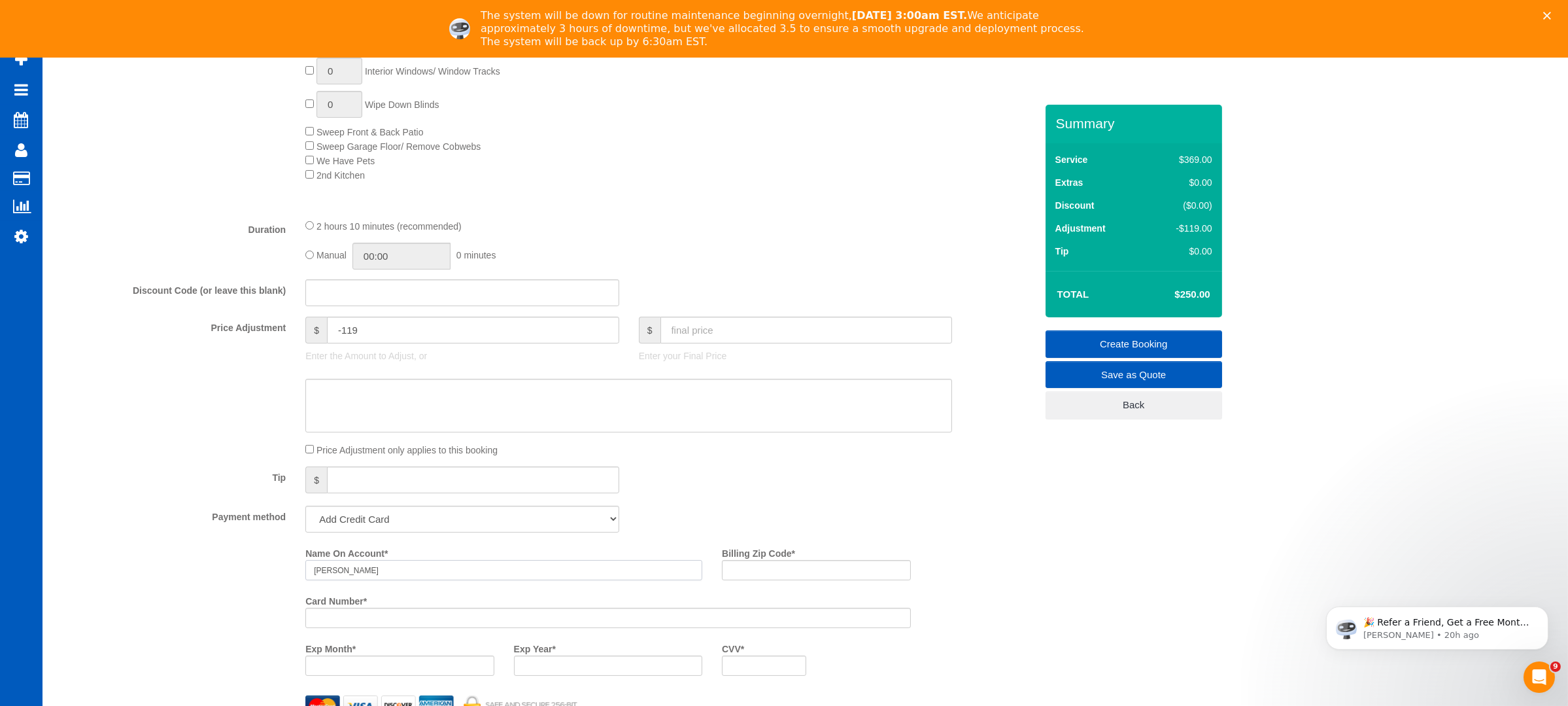
scroll to position [872, 0]
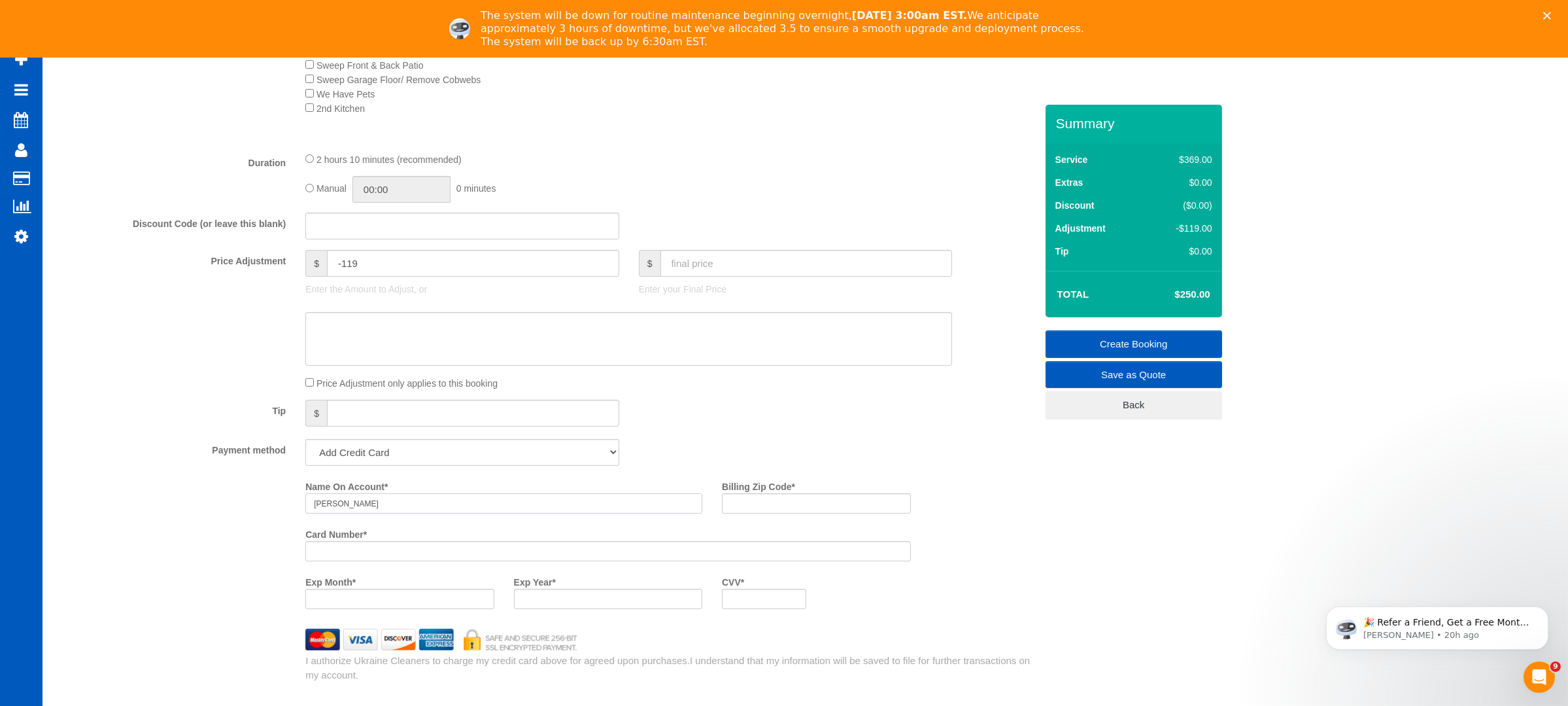
type input "[PERSON_NAME]"
click at [686, 423] on div "Tip $" at bounding box center [545, 414] width 1000 height 30
click at [745, 499] on input "Billing Zip Code *" at bounding box center [815, 504] width 188 height 20
type input "85044"
click at [272, 535] on div "Name On Account * [PERSON_NAME] Billing Zip Code * 85044 Card Number * Exp Mont…" at bounding box center [545, 547] width 1000 height 143
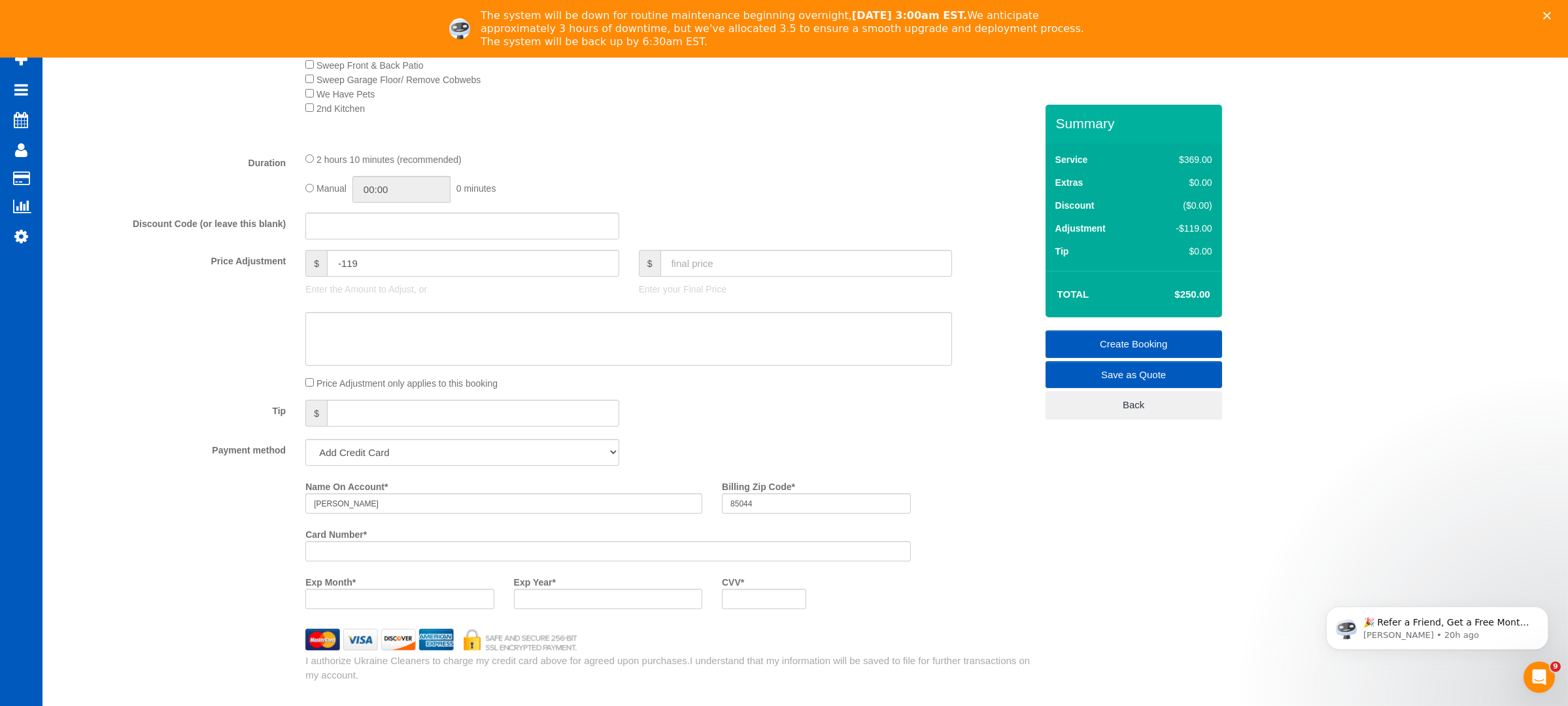
click at [585, 592] on div at bounding box center [608, 599] width 188 height 20
click at [641, 609] on div at bounding box center [608, 599] width 188 height 20
click at [1163, 521] on div "Who Email* [EMAIL_ADDRESS][DOMAIN_NAME] Name * [PERSON_NAME][GEOGRAPHIC_DATA] W…" at bounding box center [805, 422] width 1499 height 2379
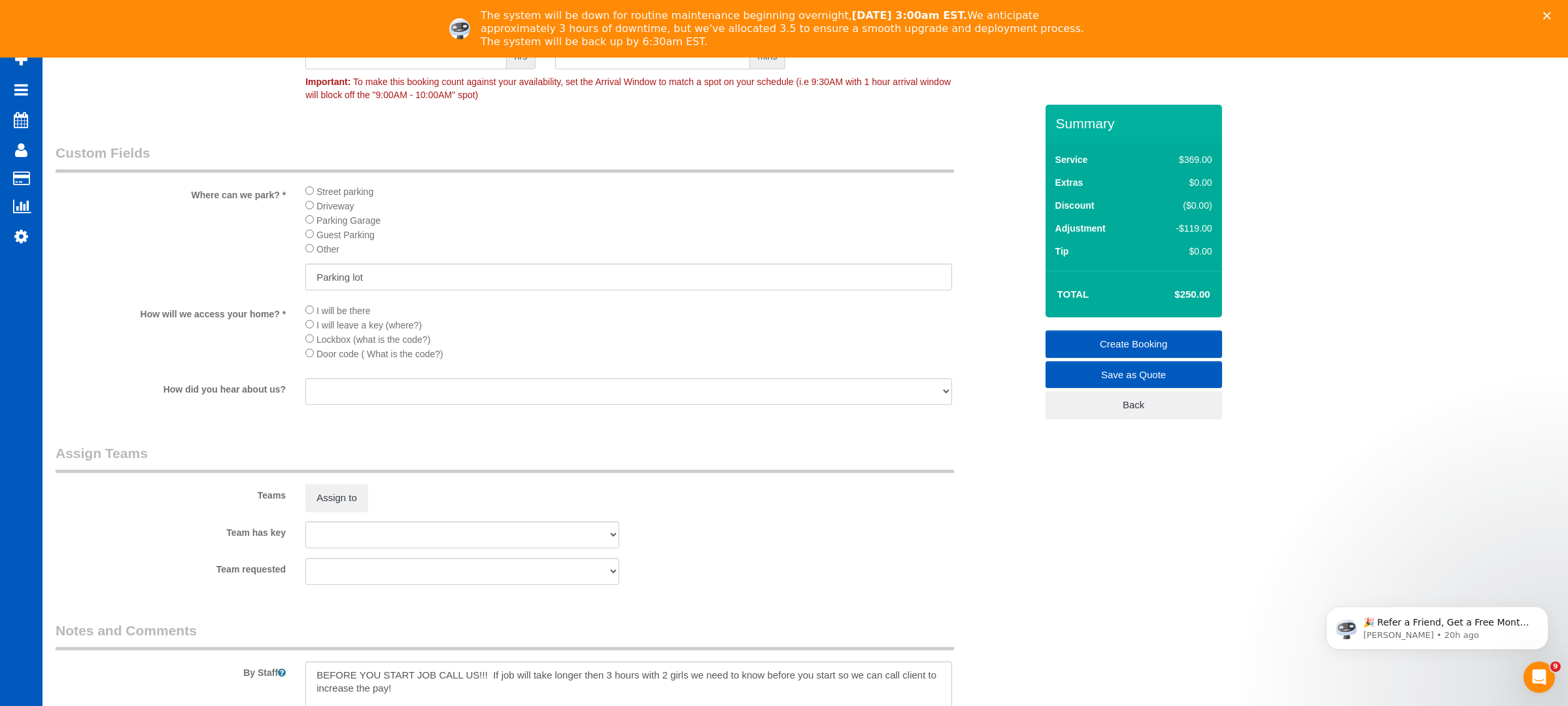
scroll to position [1831, 0]
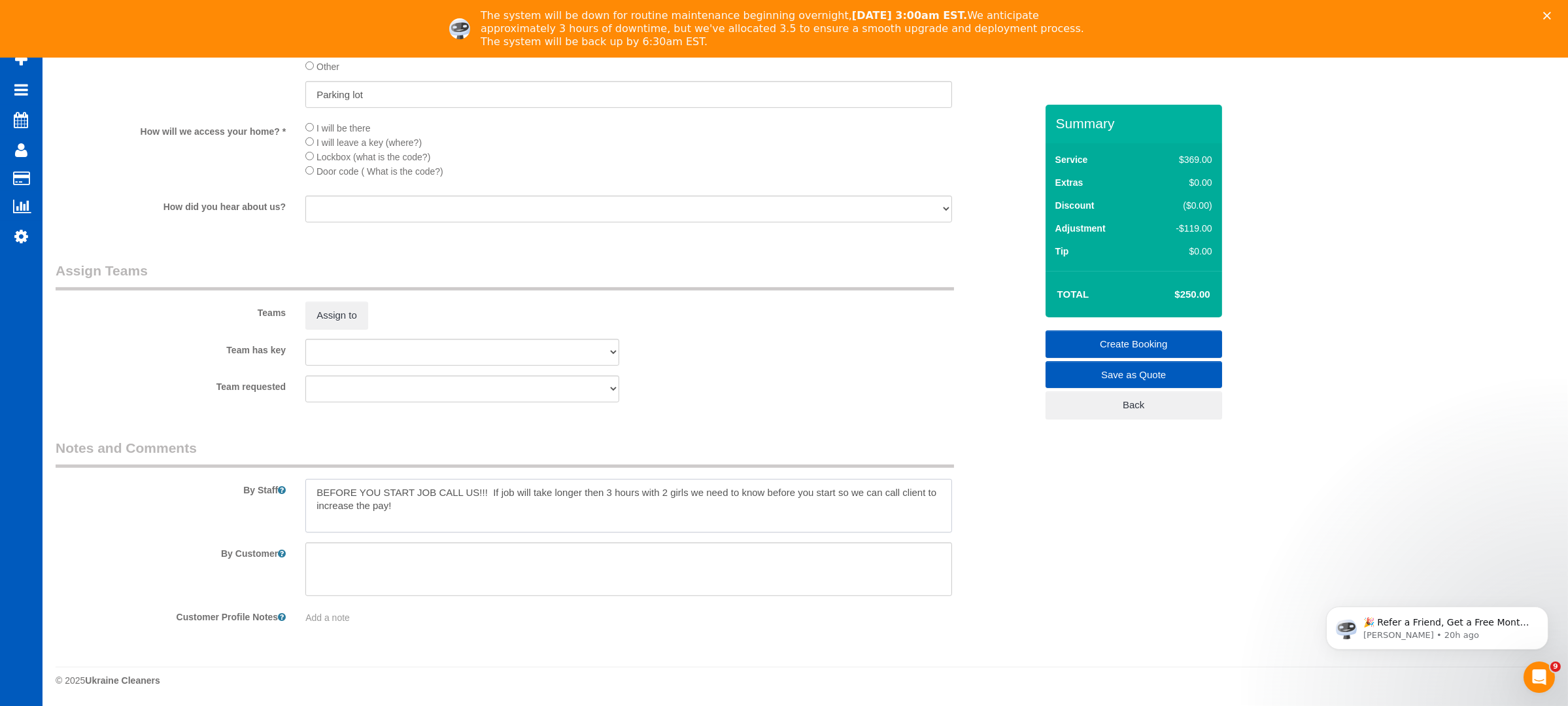
drag, startPoint x: 438, startPoint y: 506, endPoint x: 428, endPoint y: 504, distance: 10.2
click at [438, 505] on textarea at bounding box center [628, 506] width 647 height 54
type textarea "BEFORE YOU START JOB CALL US!!! If job will take longer then 3 hours with 2 gir…"
click at [1138, 338] on link "Create Booking" at bounding box center [1133, 344] width 176 height 28
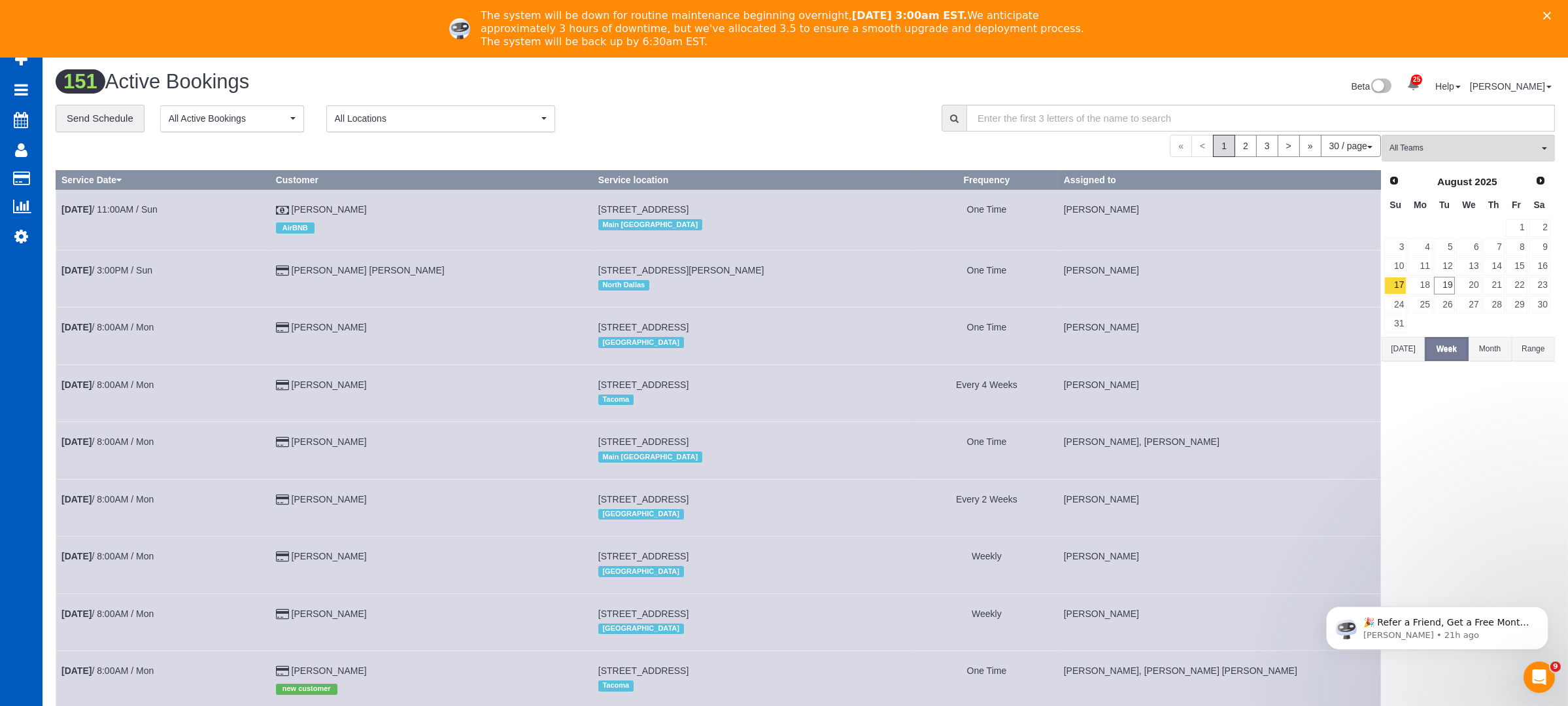
scroll to position [174, 0]
